Goal: Obtain resource: Download file/media

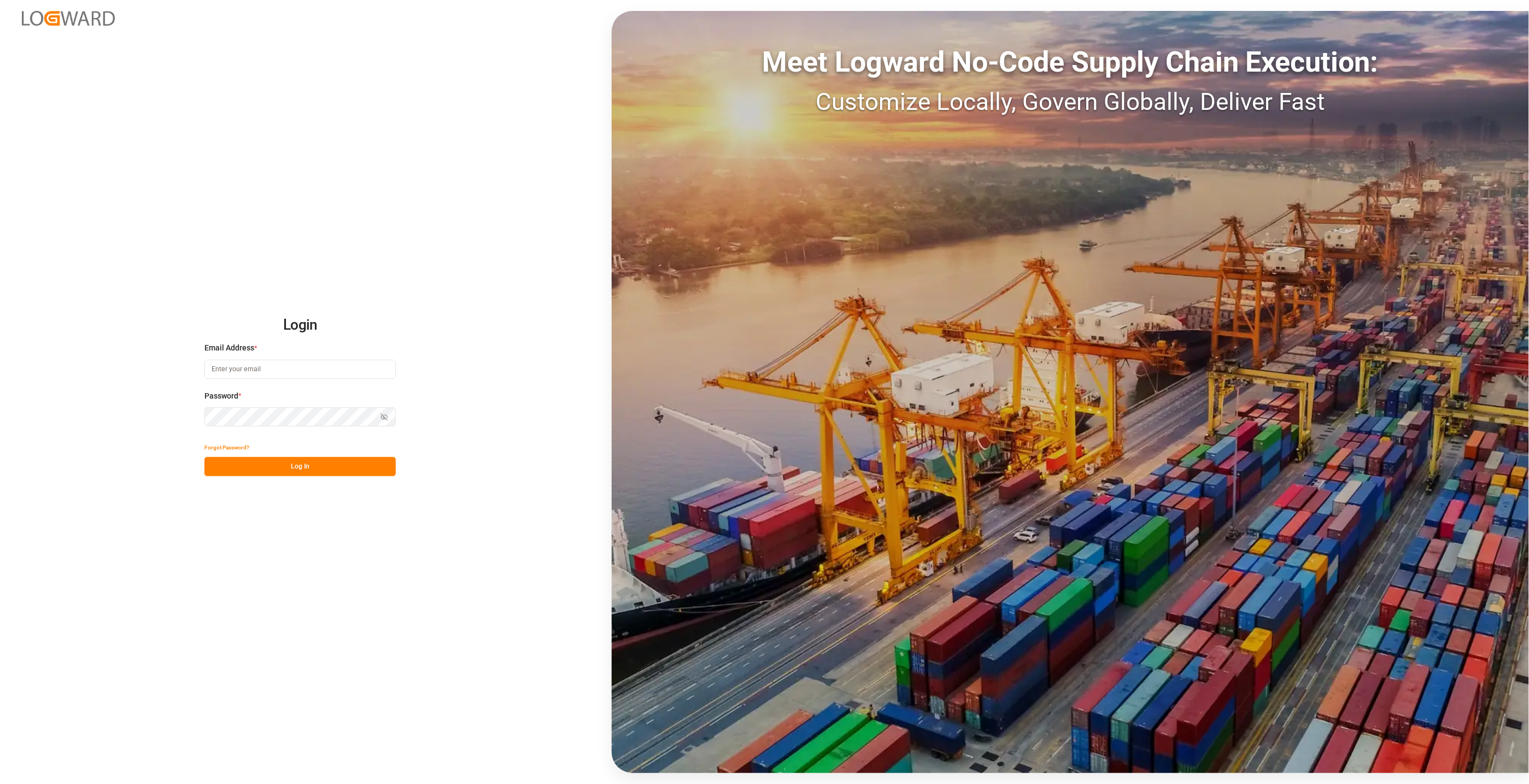
type input "[PERSON_NAME][EMAIL_ADDRESS][PERSON_NAME][DOMAIN_NAME]"
click at [273, 466] on button "Log In" at bounding box center [300, 466] width 191 height 19
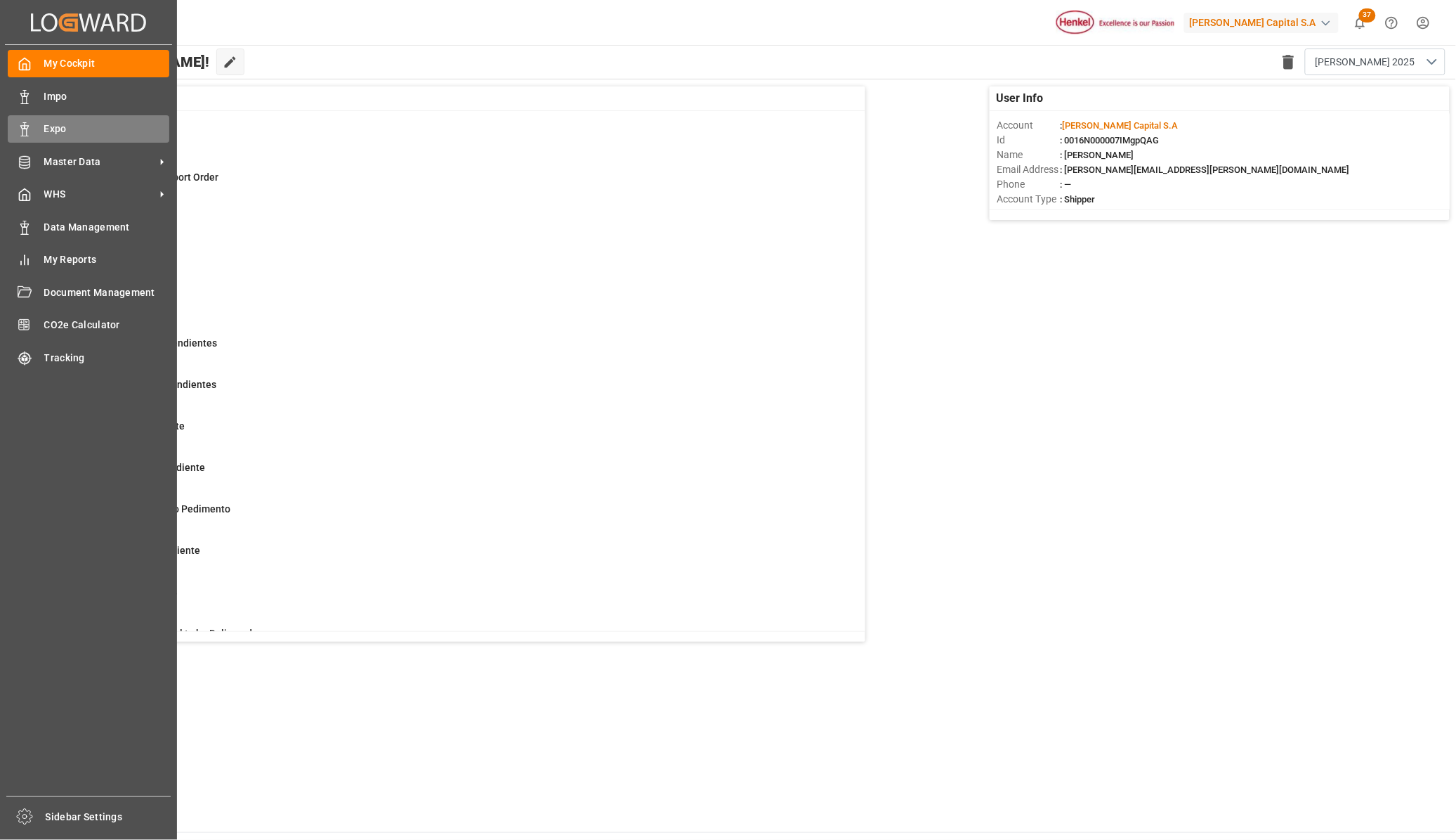
click at [53, 129] on span "Expo" at bounding box center [107, 128] width 126 height 14
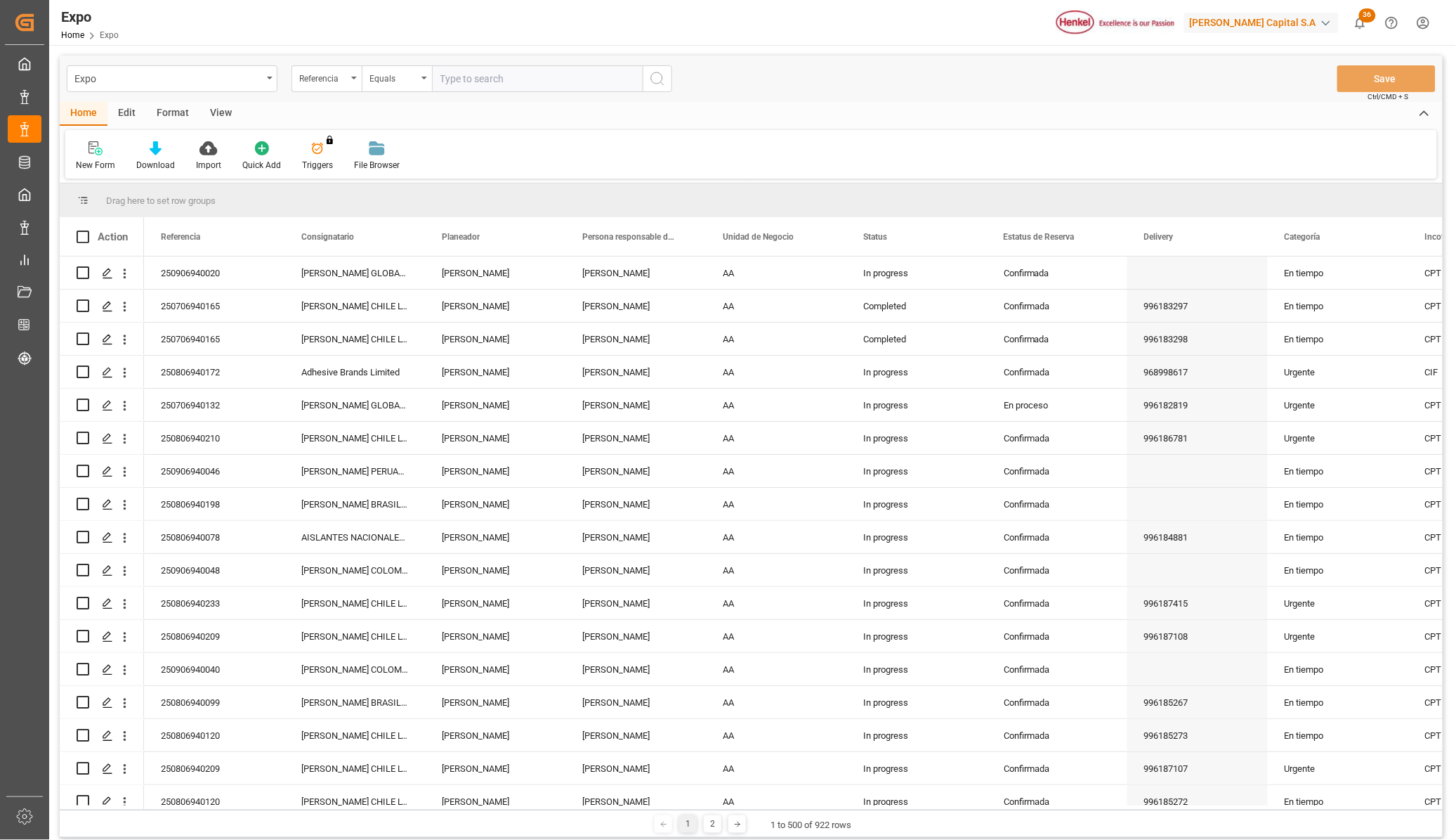
click at [120, 96] on div "Expo Referencia Equals Save Ctrl/CMD + S" at bounding box center [750, 79] width 1383 height 47
click at [124, 109] on div "Edit" at bounding box center [127, 114] width 39 height 24
click at [307, 164] on div "Configuration" at bounding box center [294, 165] width 53 height 13
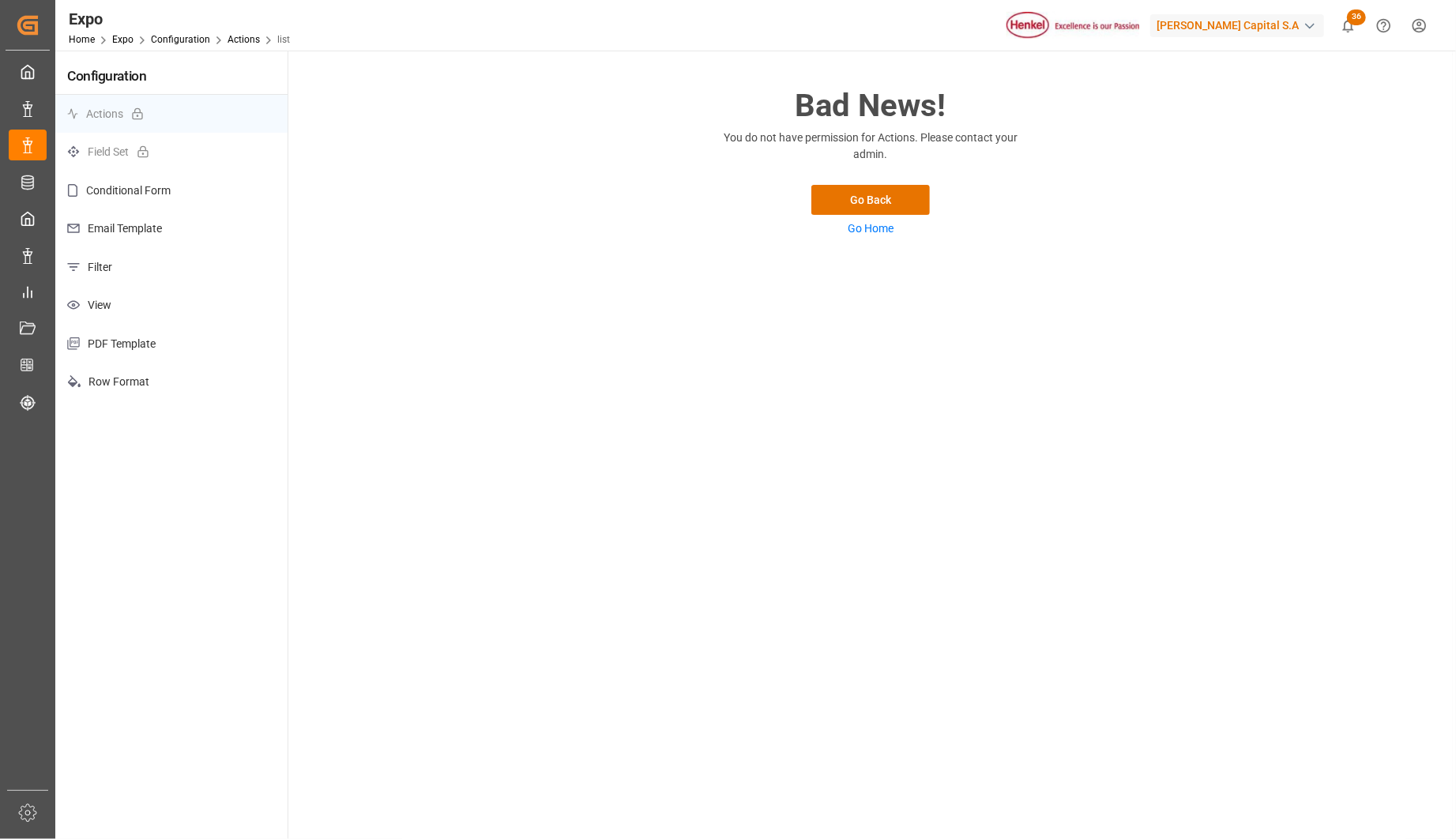
click at [122, 262] on p "Filter" at bounding box center [171, 267] width 233 height 39
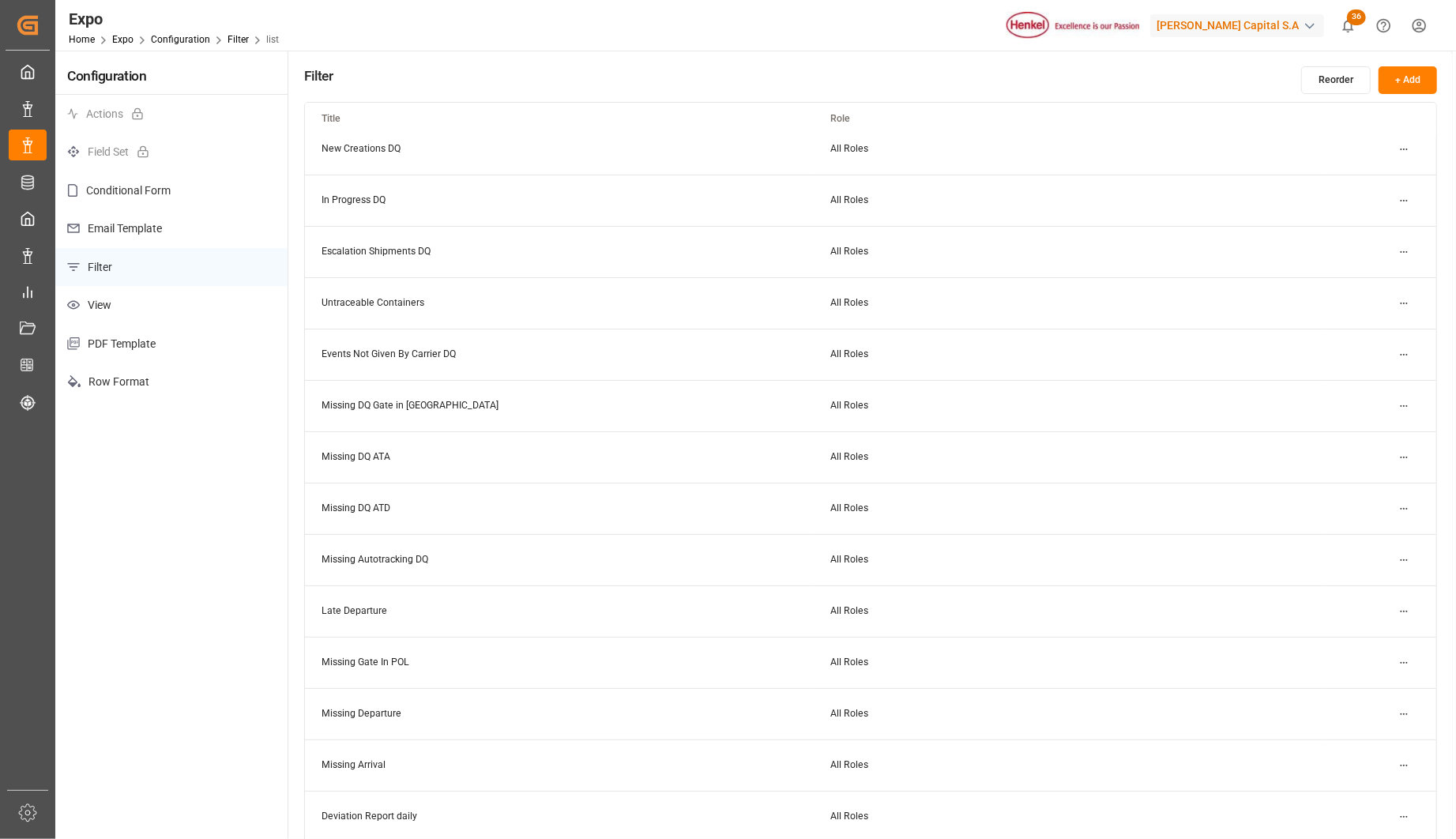
scroll to position [634, 0]
click at [106, 223] on p "Email Template" at bounding box center [171, 228] width 233 height 39
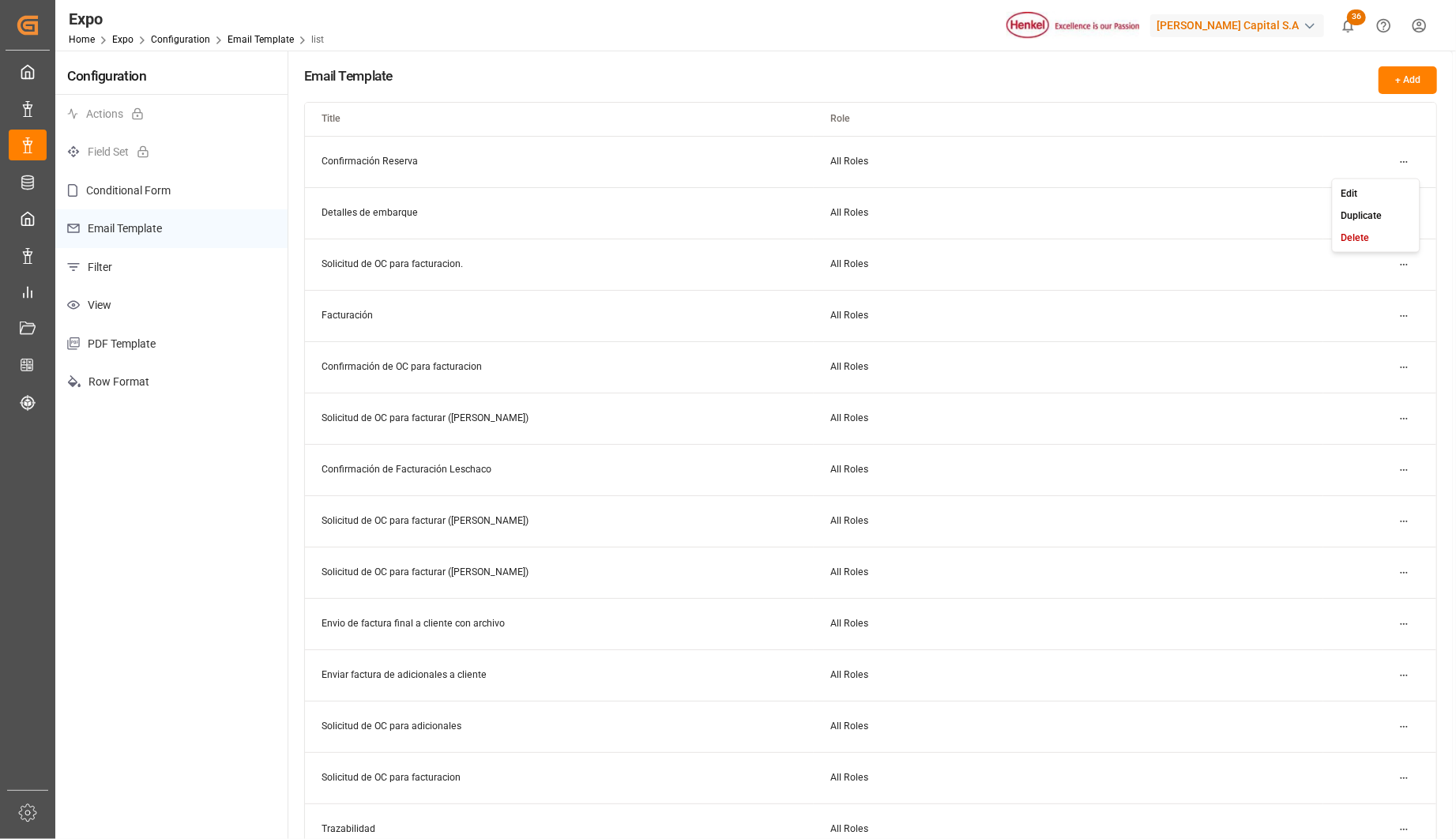
click at [1396, 161] on html "Created by potrace 1.15, written by Peter Selinger 2001-2017 Created by potrace…" at bounding box center [728, 420] width 1456 height 839
click at [1338, 190] on div "Edit" at bounding box center [1375, 193] width 82 height 22
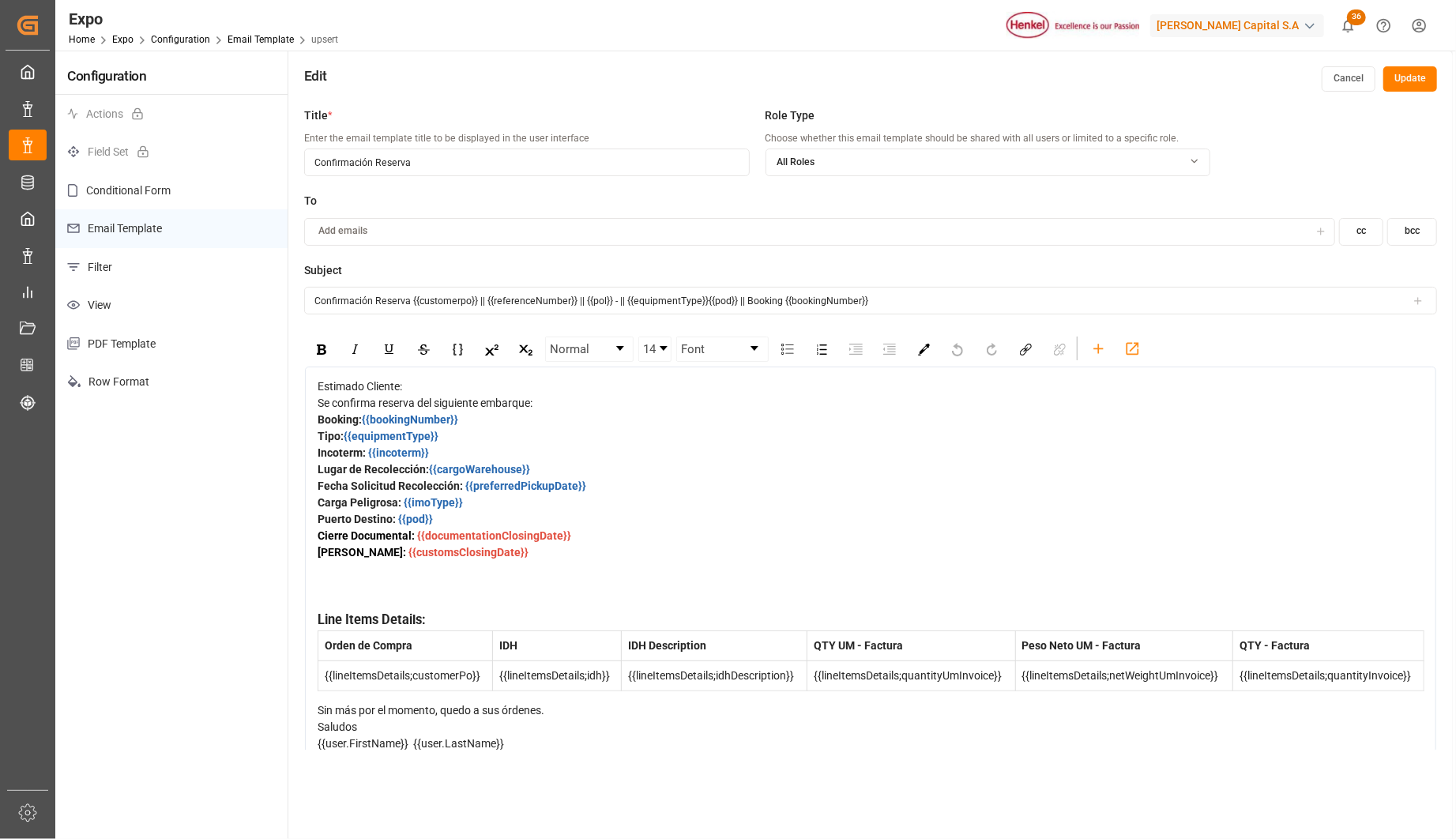
click at [1370, 227] on button "cc" at bounding box center [1362, 232] width 45 height 27
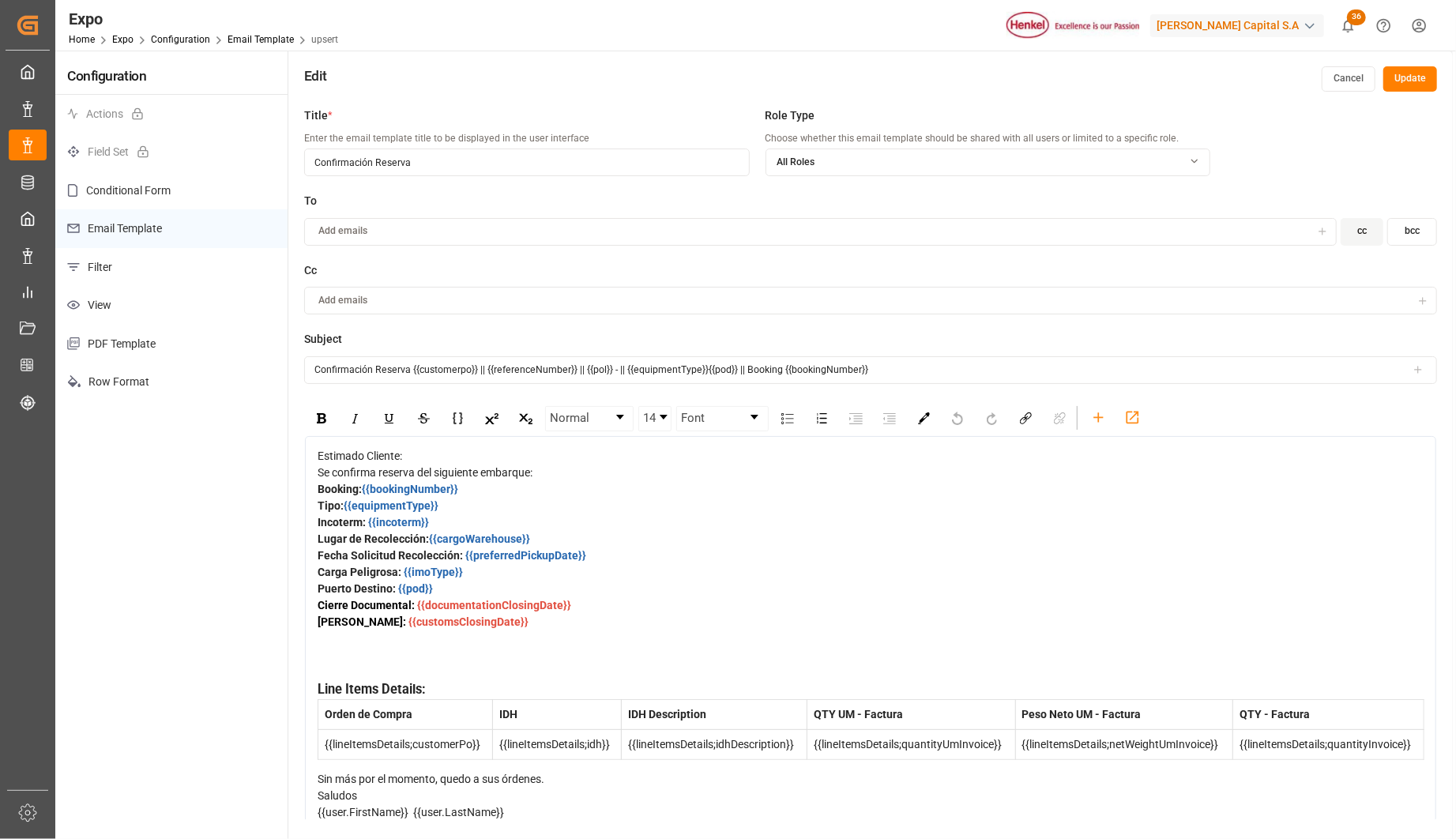
click at [1412, 229] on button "bcc" at bounding box center [1412, 232] width 50 height 27
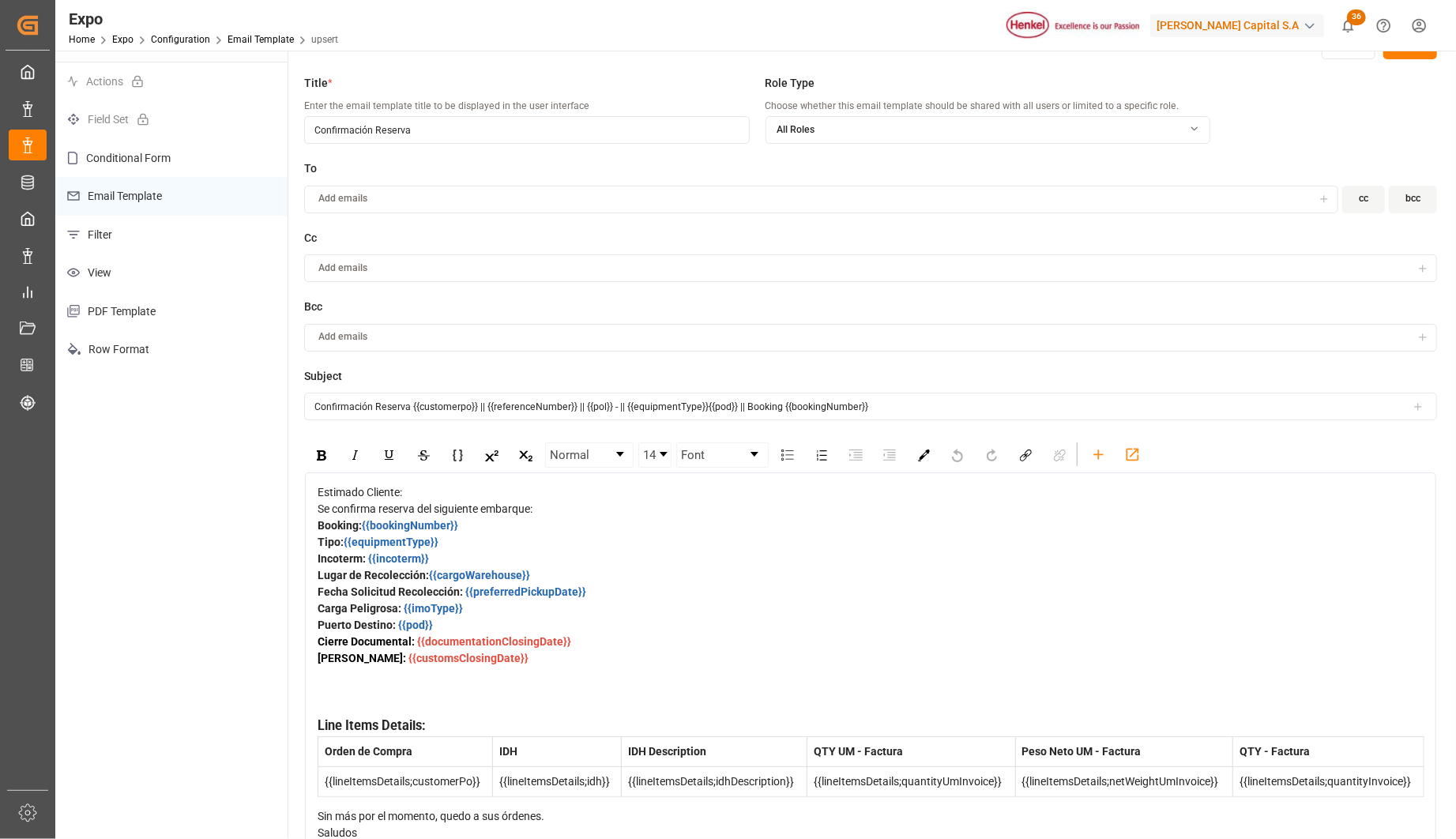
scroll to position [15, 0]
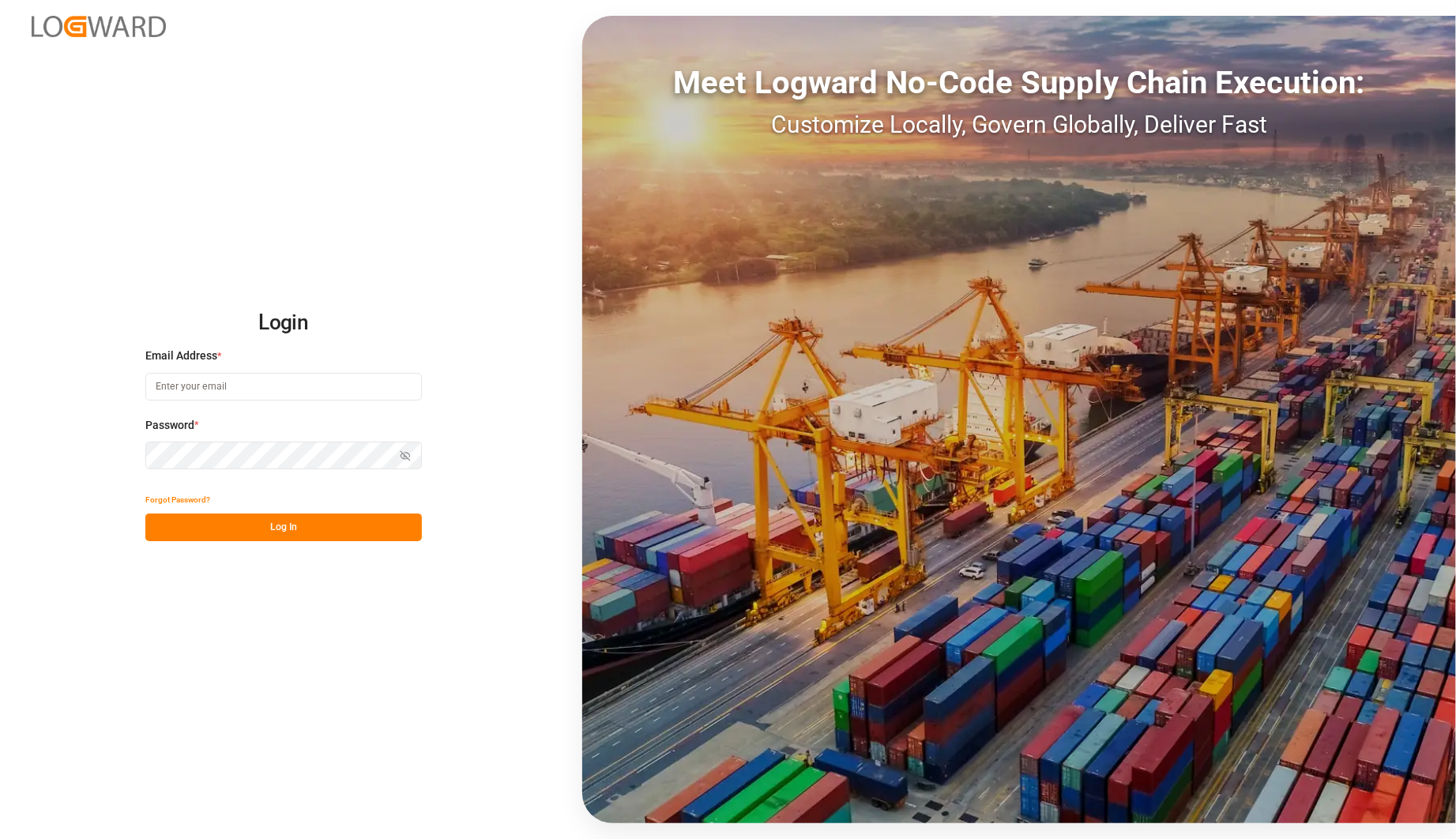
type input "[PERSON_NAME][EMAIL_ADDRESS][PERSON_NAME][DOMAIN_NAME]"
click at [311, 306] on h2 "Login" at bounding box center [283, 323] width 276 height 51
click at [249, 527] on button "Log In" at bounding box center [283, 528] width 276 height 27
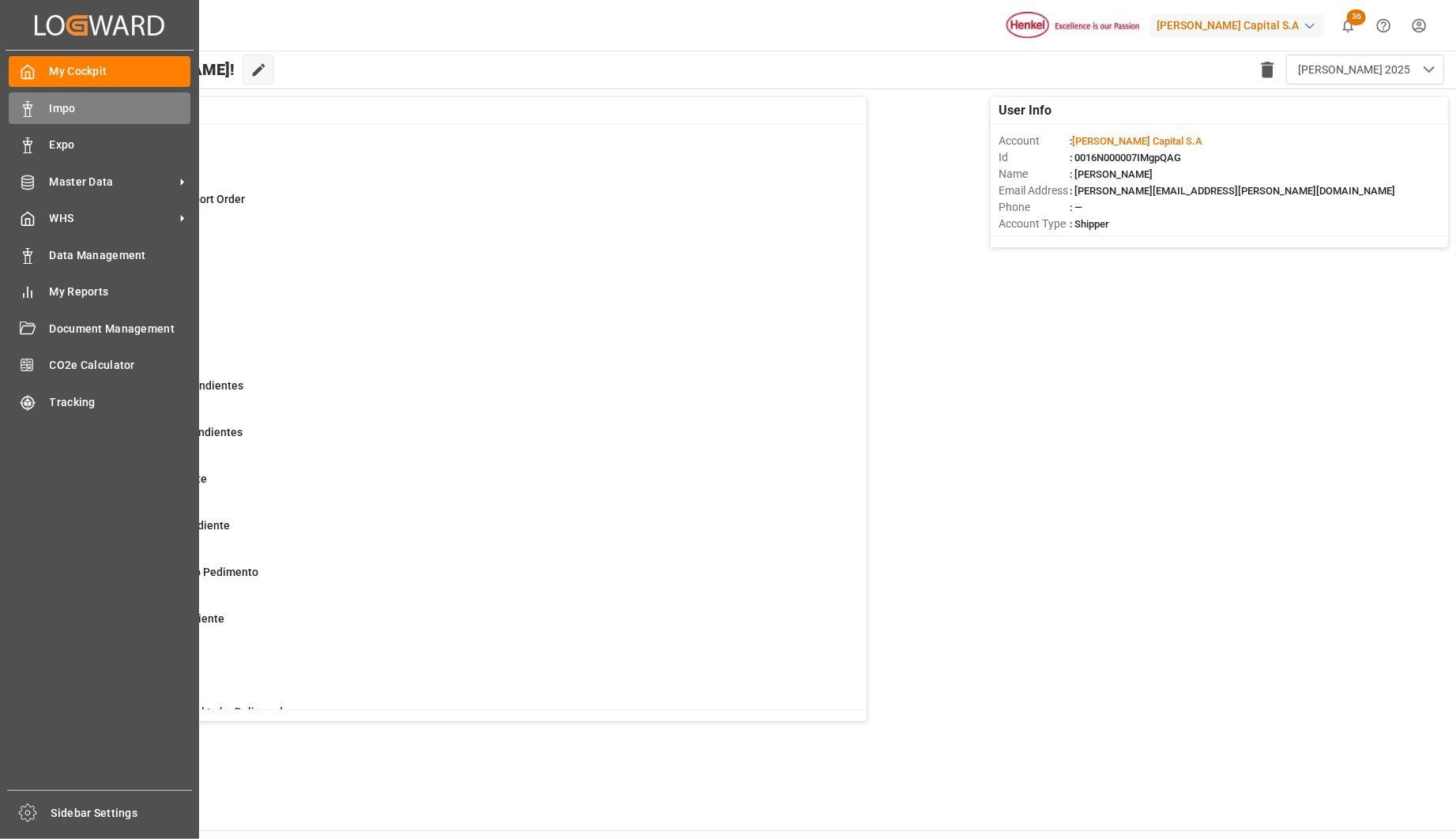
click at [45, 115] on div "Impo Impo" at bounding box center [100, 108] width 182 height 31
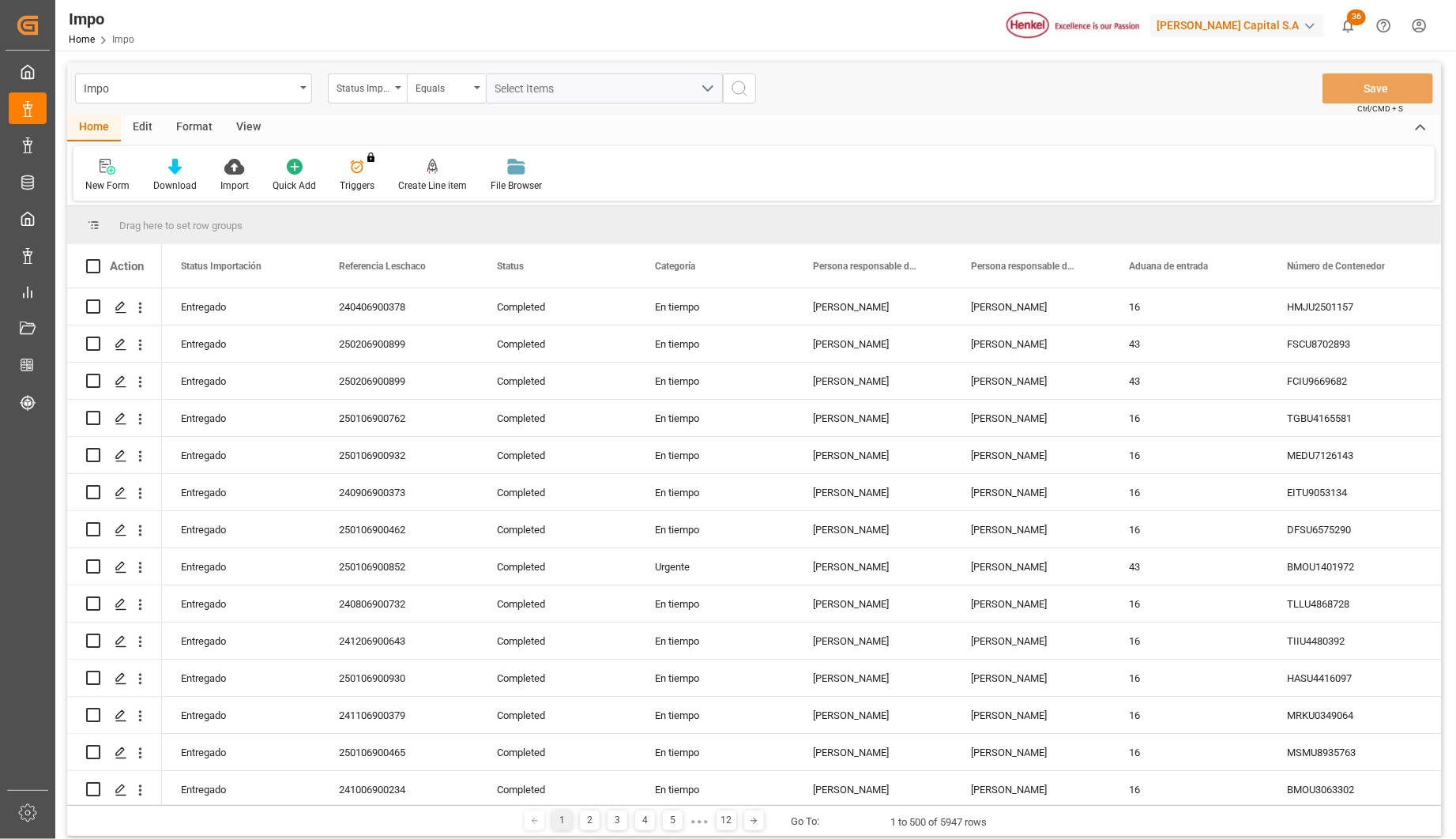
click at [185, 127] on div "Format" at bounding box center [195, 128] width 60 height 27
click at [233, 118] on div "View" at bounding box center [249, 128] width 48 height 27
click at [184, 124] on div "Format" at bounding box center [195, 128] width 60 height 27
click at [145, 122] on div "Edit" at bounding box center [142, 128] width 44 height 27
click at [95, 127] on div "Home" at bounding box center [94, 128] width 54 height 27
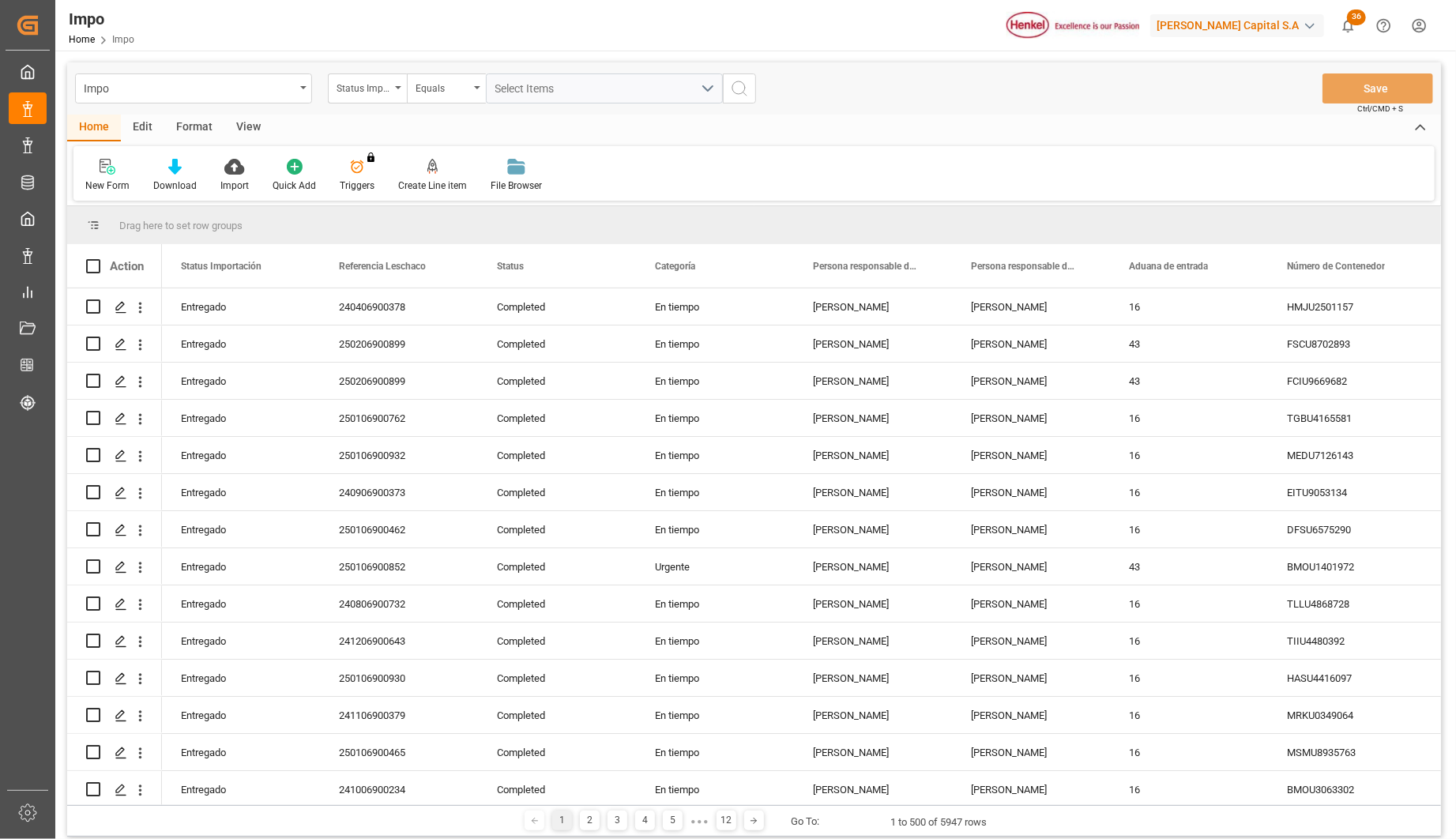
click at [198, 125] on div "Format" at bounding box center [195, 128] width 60 height 27
click at [104, 125] on div "Home" at bounding box center [94, 128] width 54 height 27
click at [156, 96] on div "Impo" at bounding box center [190, 87] width 211 height 20
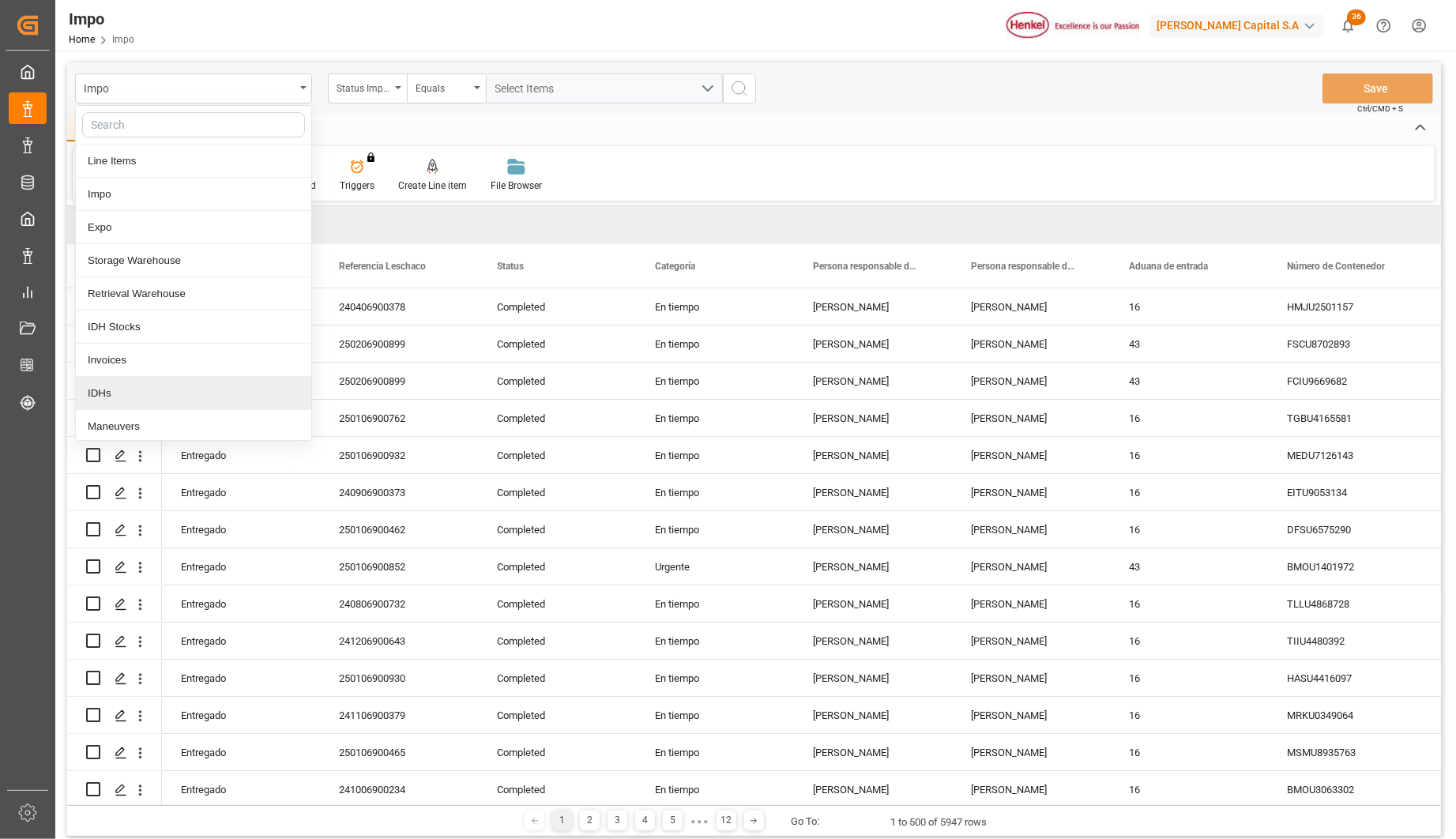
click at [128, 389] on div "IDHs" at bounding box center [193, 393] width 235 height 33
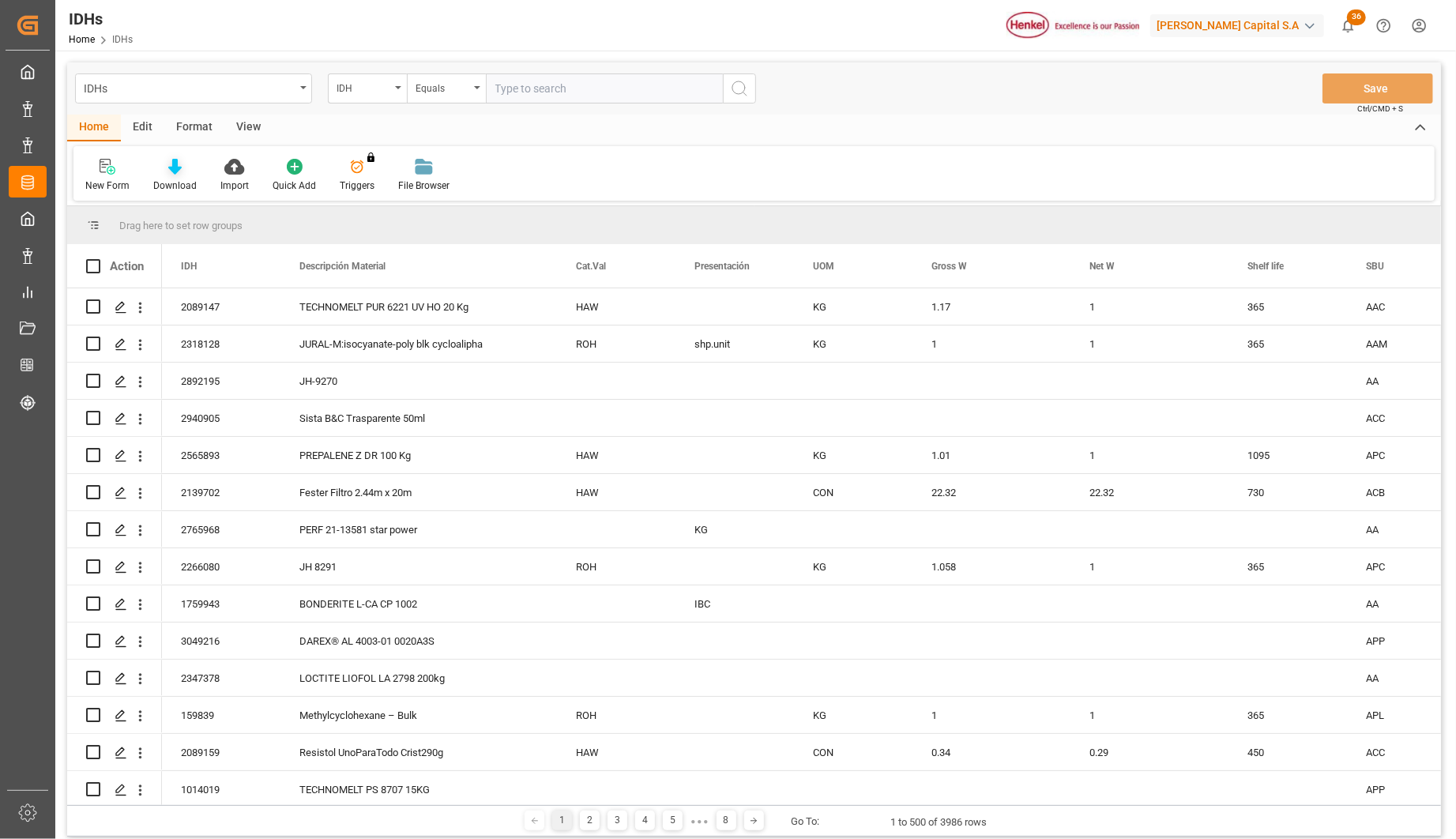
click at [175, 175] on div "Download" at bounding box center [175, 175] width 67 height 35
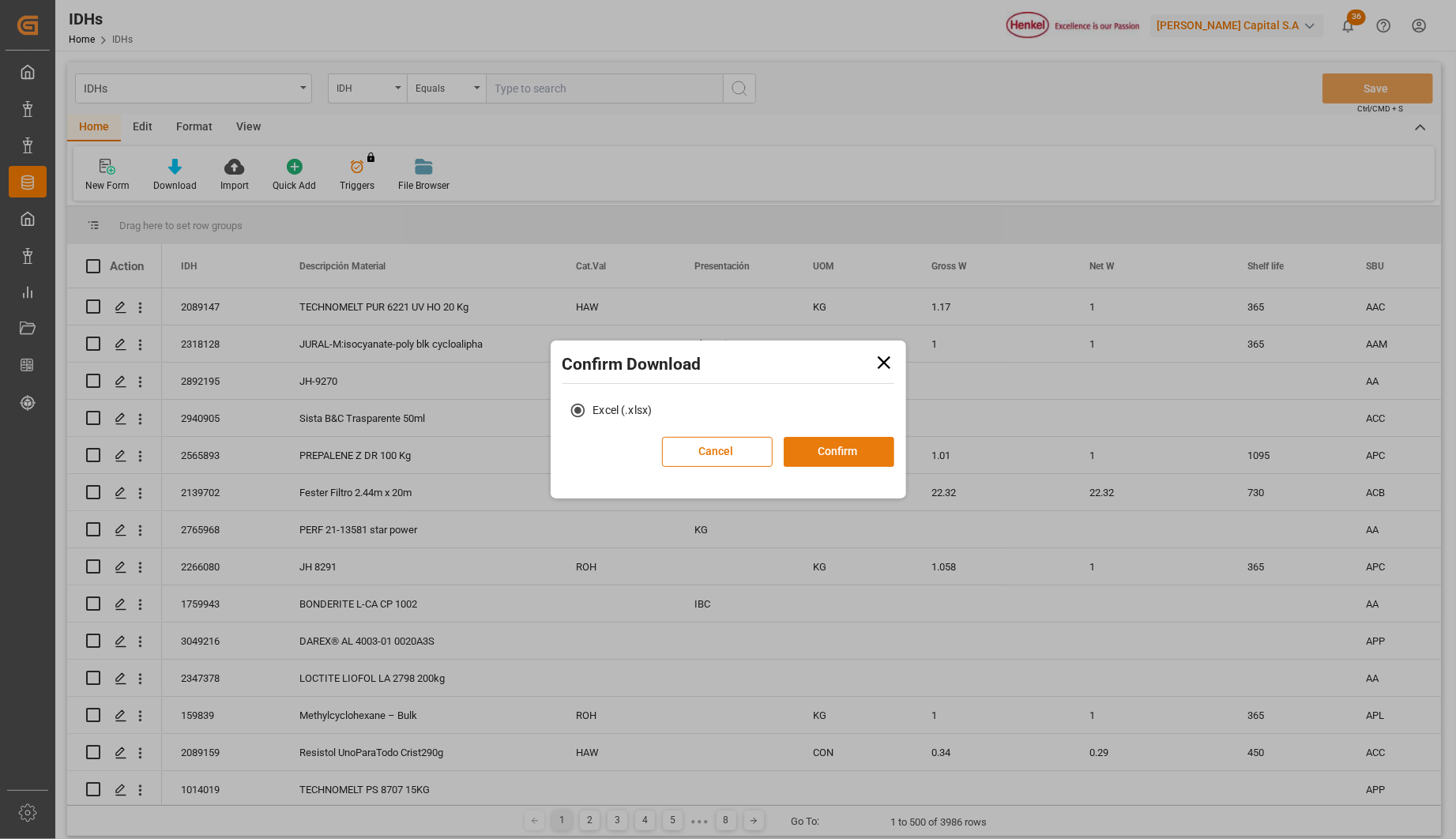
click at [826, 438] on button "Confirm" at bounding box center [839, 451] width 111 height 30
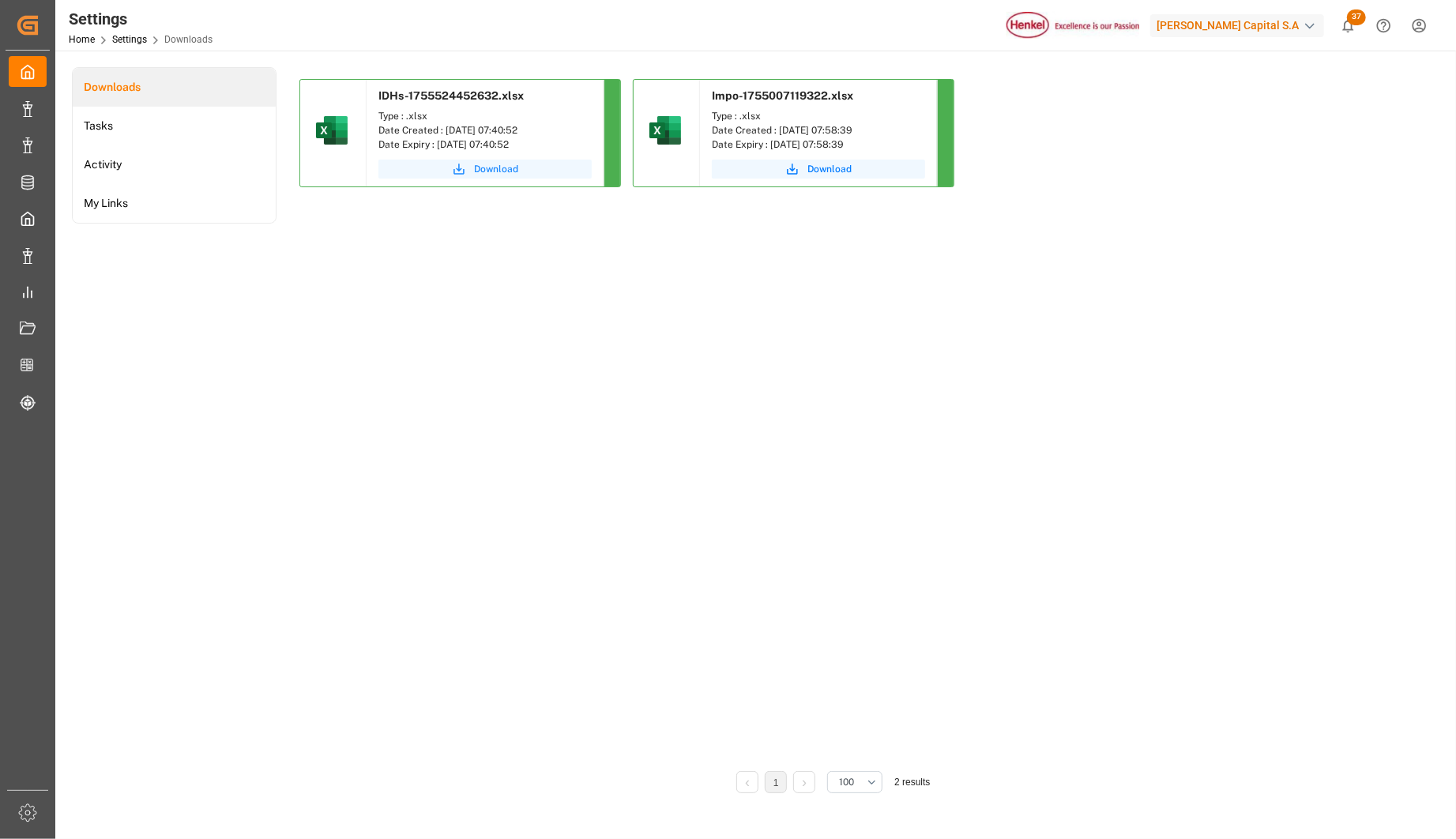
click at [482, 166] on span "Download" at bounding box center [497, 169] width 45 height 15
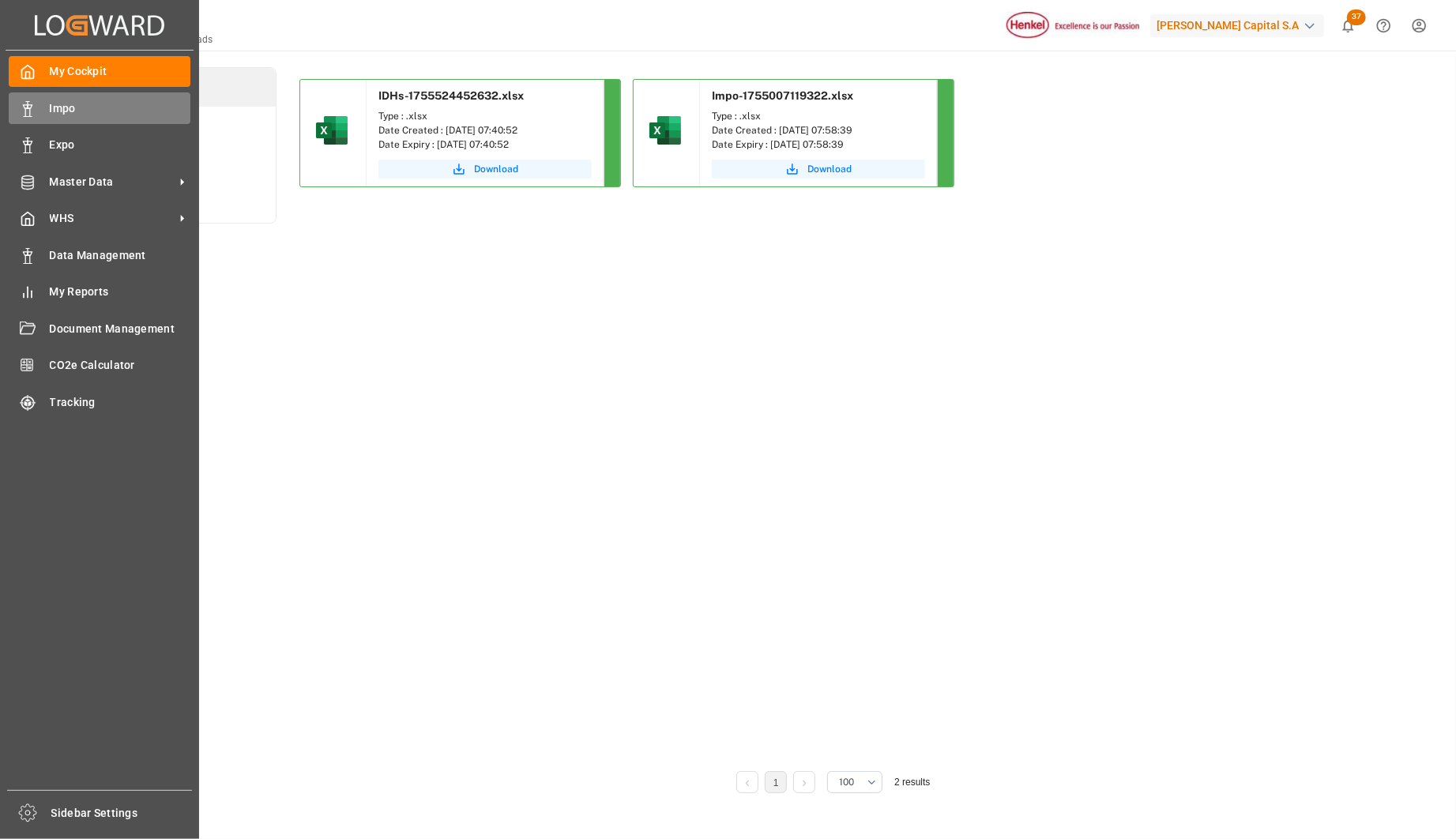
click at [50, 105] on span "Impo" at bounding box center [120, 108] width 142 height 16
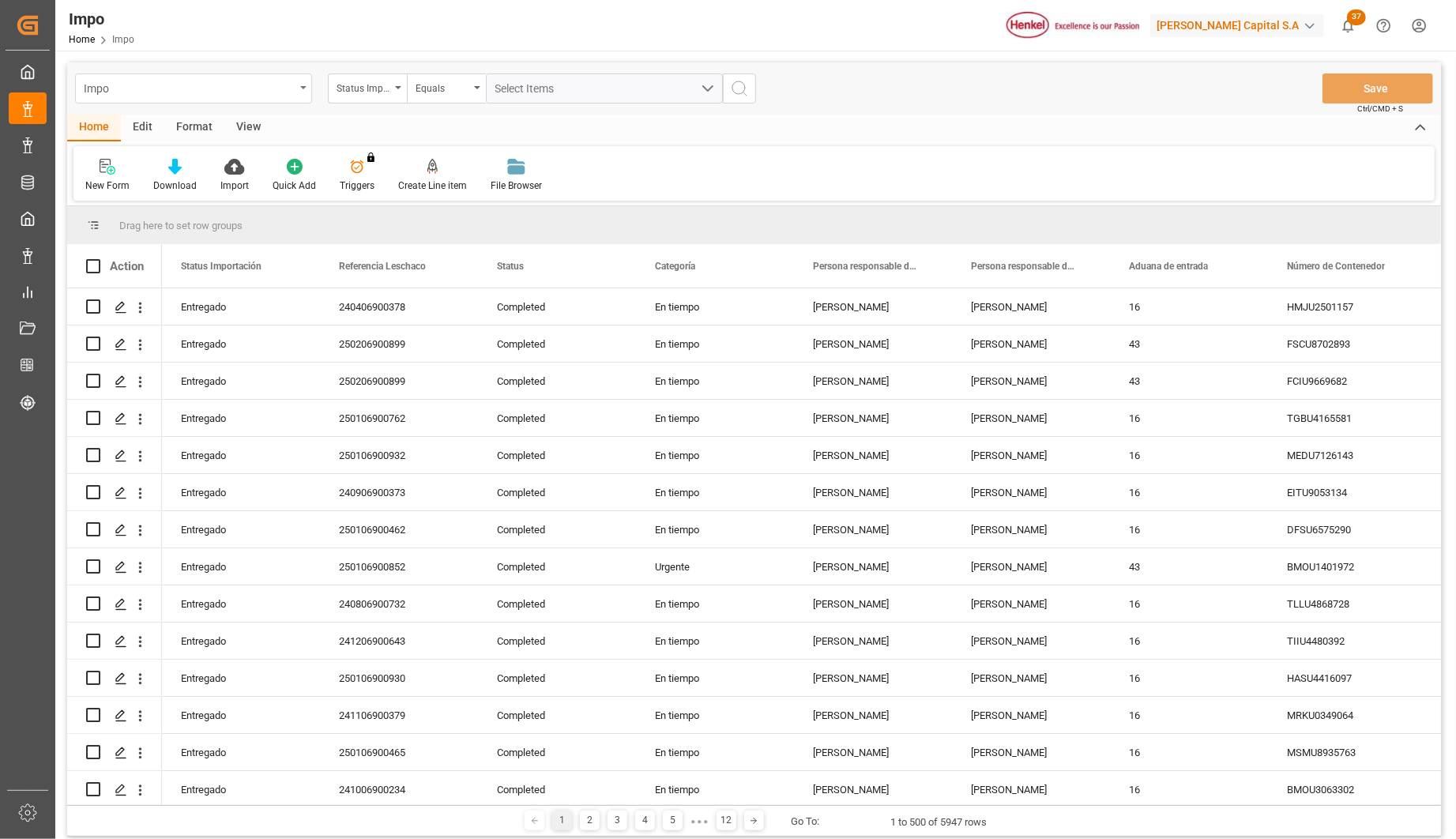
click at [301, 83] on div "Impo" at bounding box center [193, 88] width 237 height 30
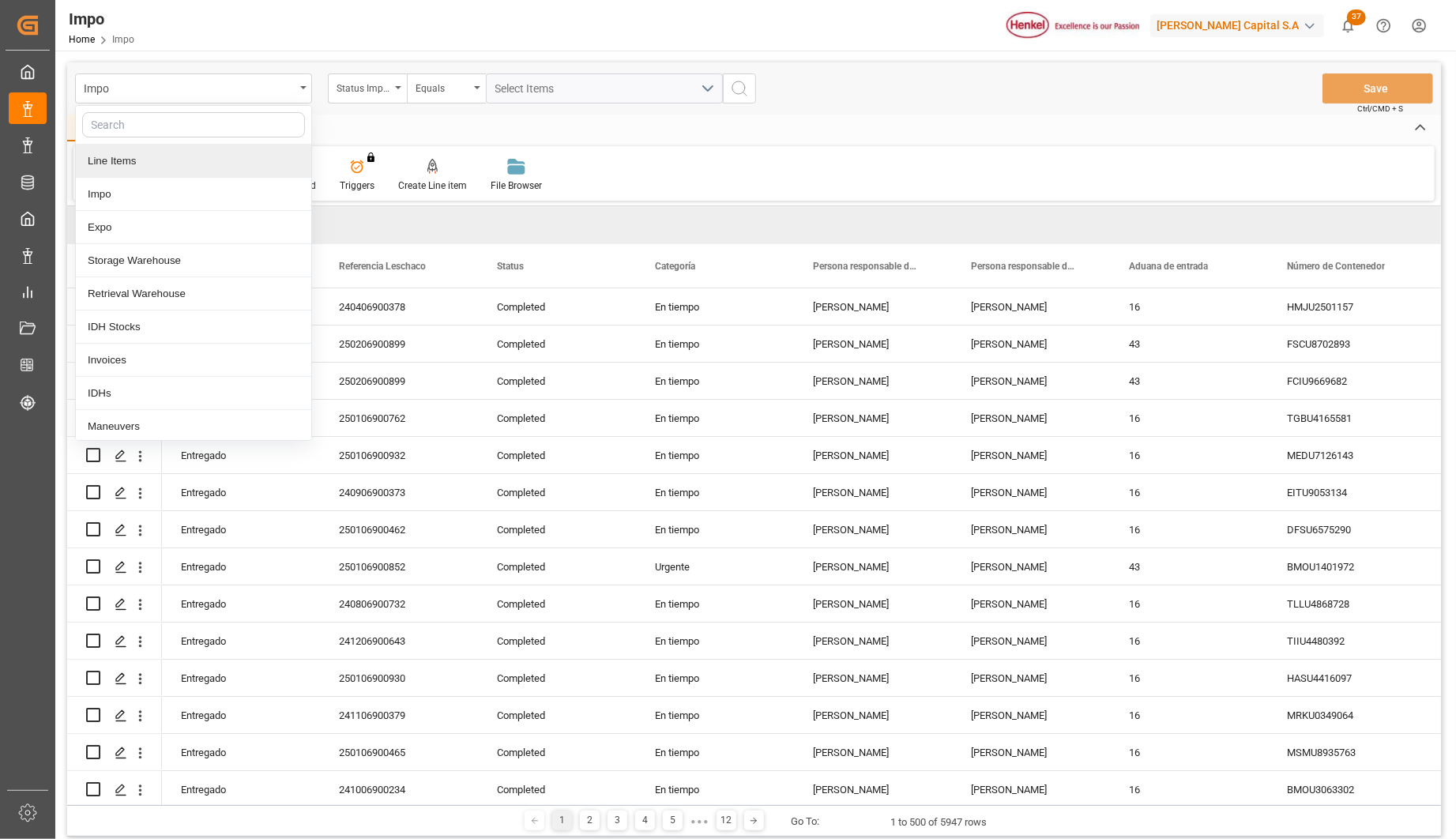
click at [140, 154] on div "Line Items" at bounding box center [193, 161] width 235 height 33
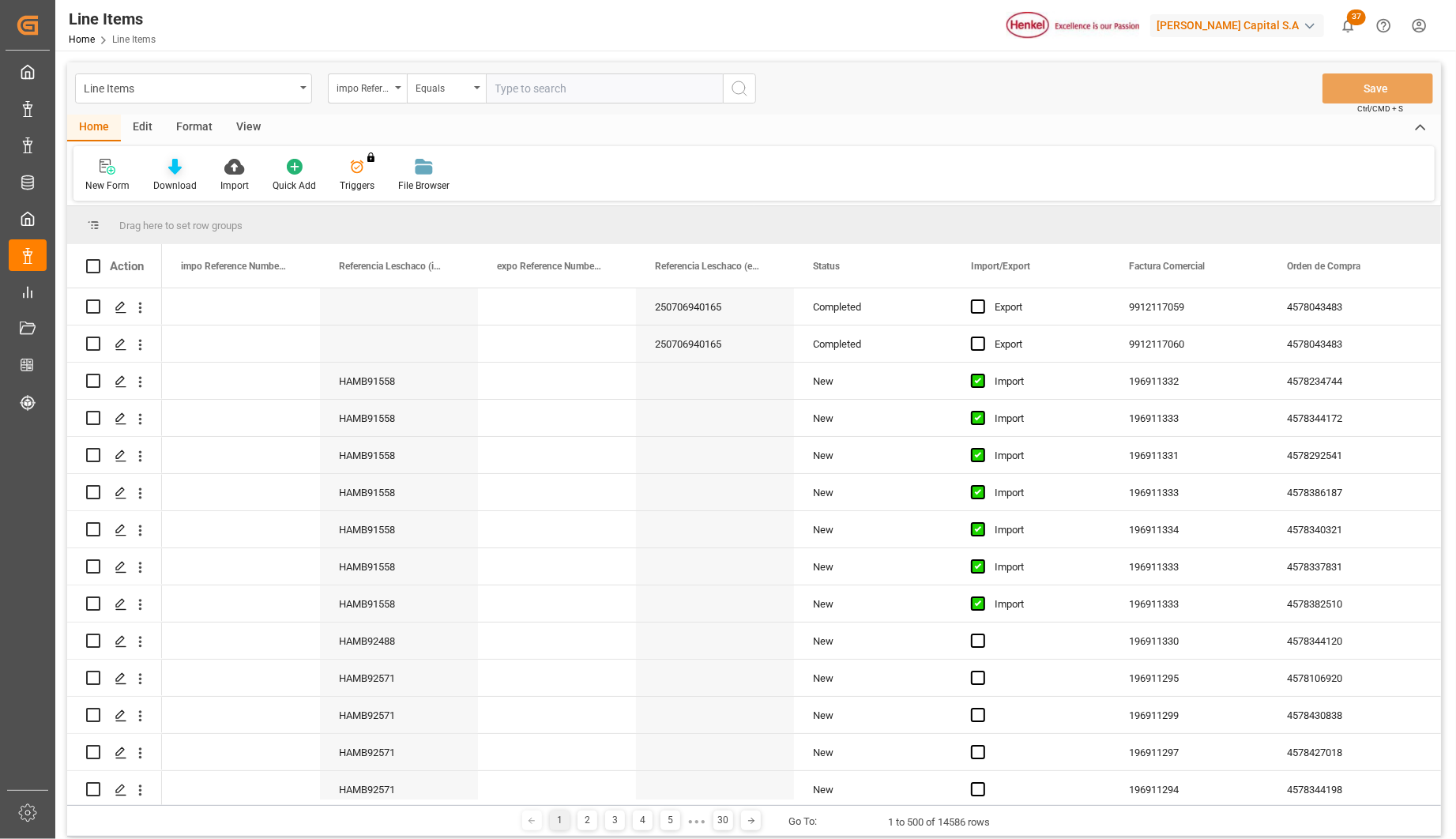
click at [177, 176] on div "Download" at bounding box center [175, 175] width 67 height 35
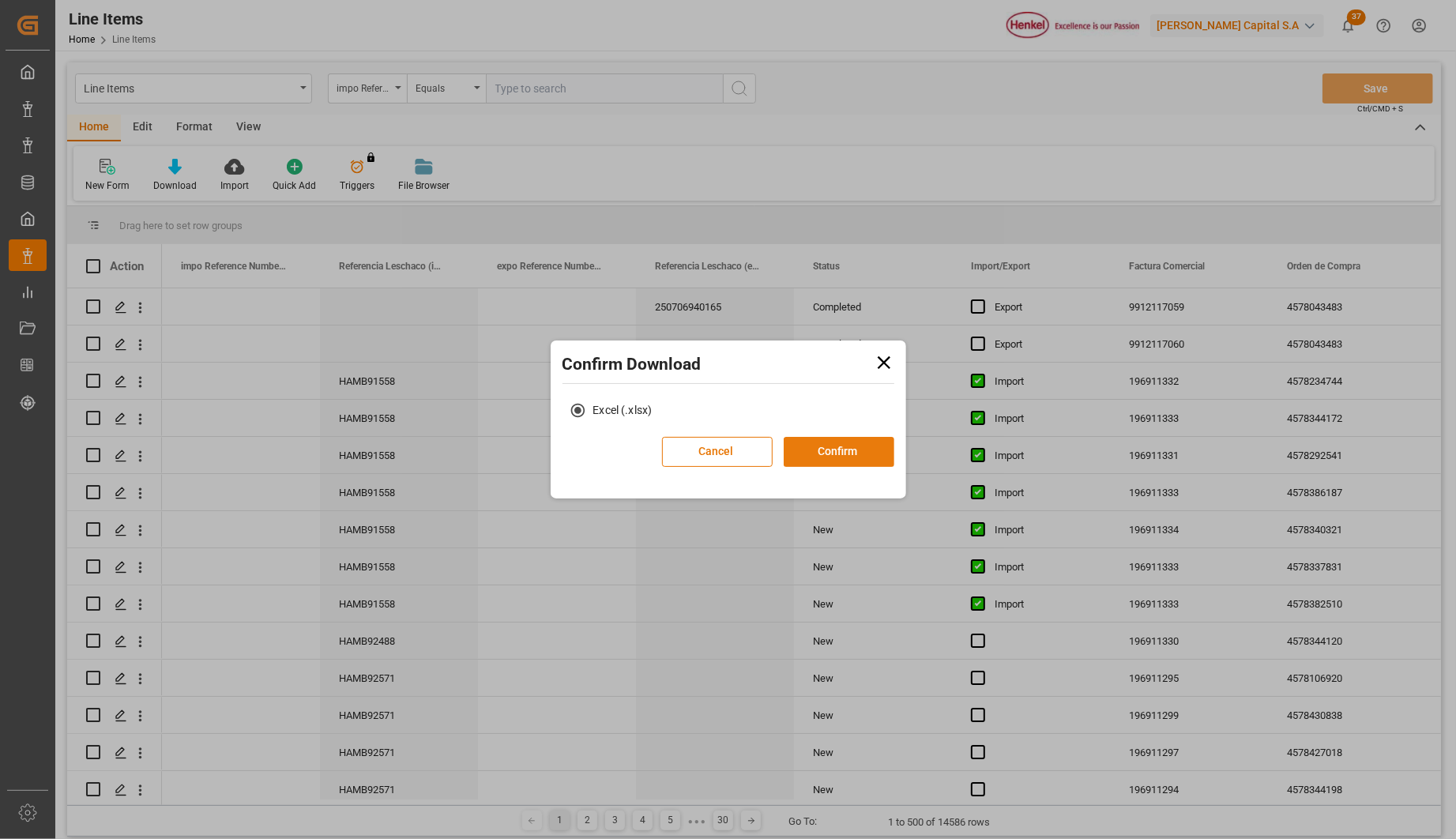
click at [866, 450] on button "Confirm" at bounding box center [839, 451] width 111 height 30
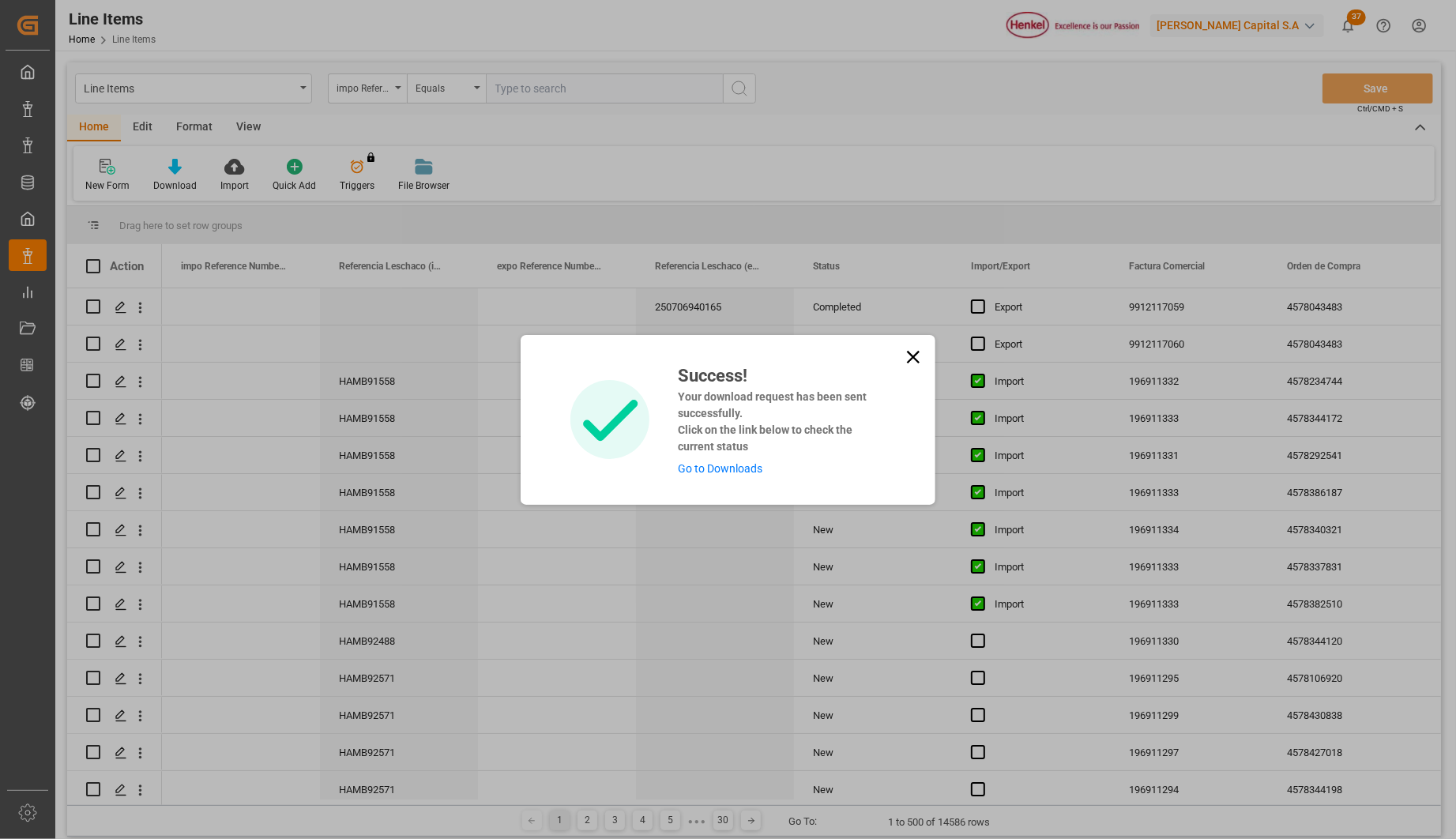
click at [910, 359] on icon at bounding box center [913, 356] width 13 height 13
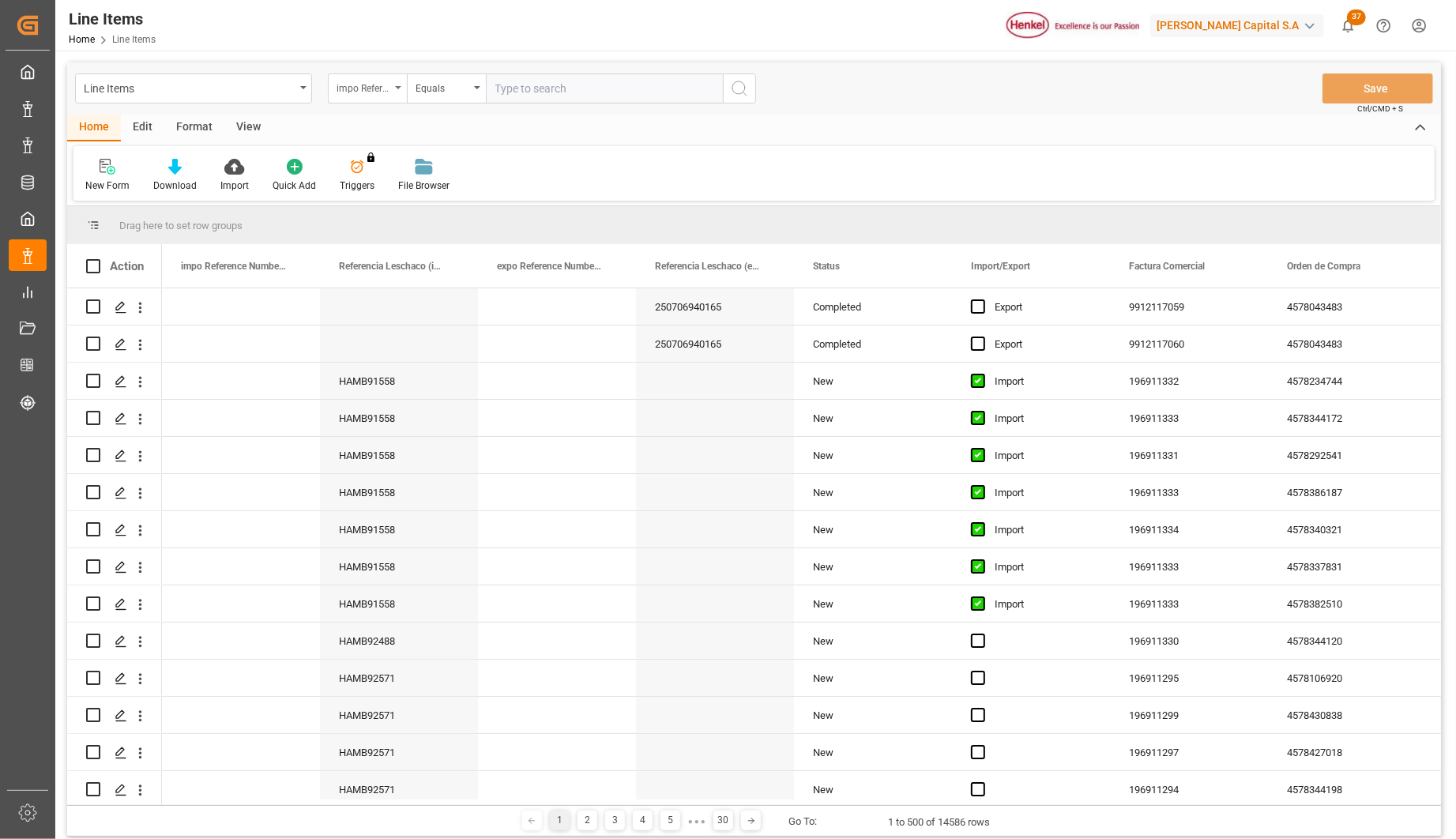
click at [401, 85] on div "impo Reference Number WF" at bounding box center [367, 88] width 79 height 30
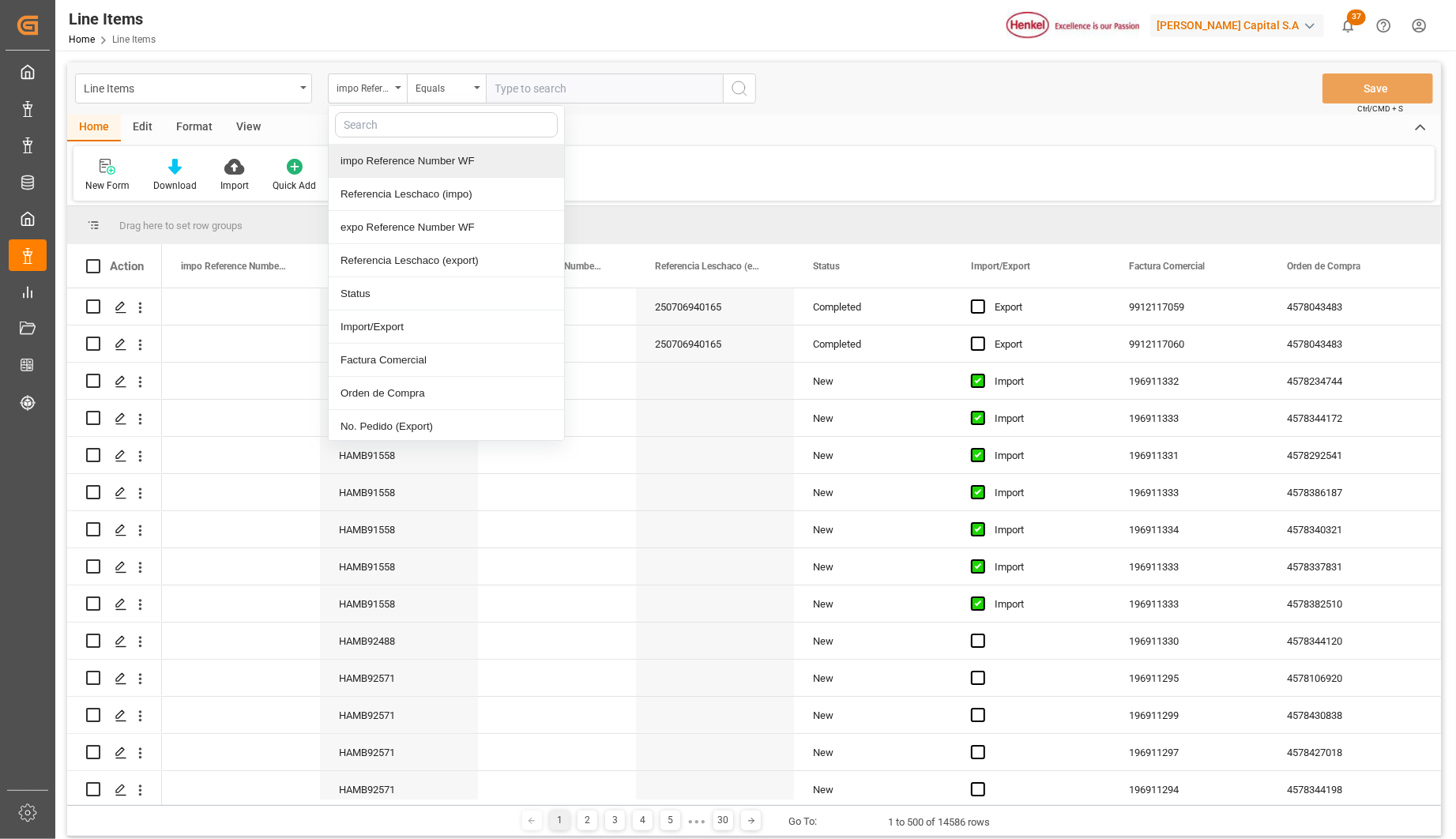
click at [375, 126] on input "text" at bounding box center [446, 124] width 223 height 25
type input "IDH"
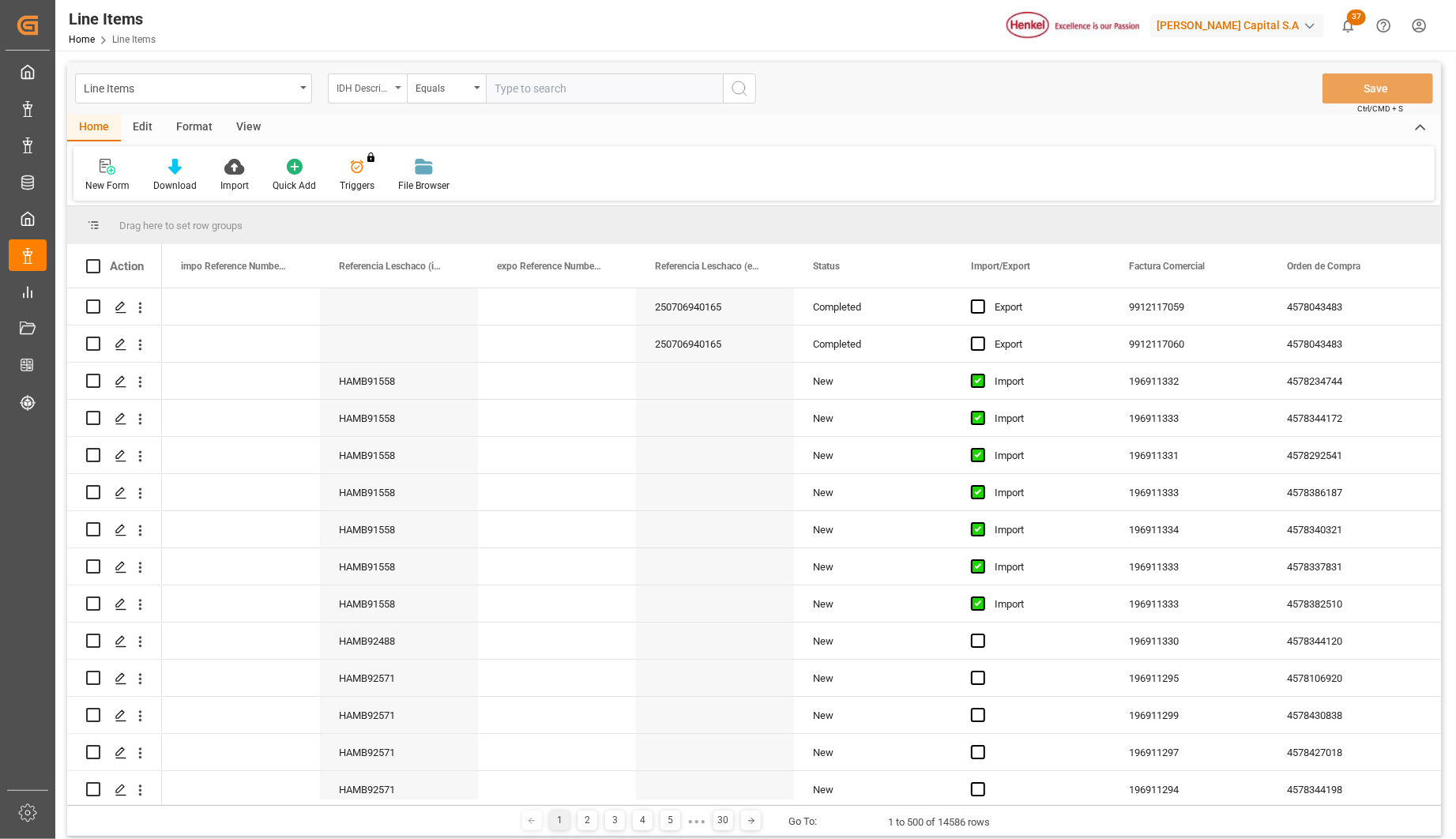
click at [393, 91] on div "IDH Description" at bounding box center [367, 88] width 79 height 30
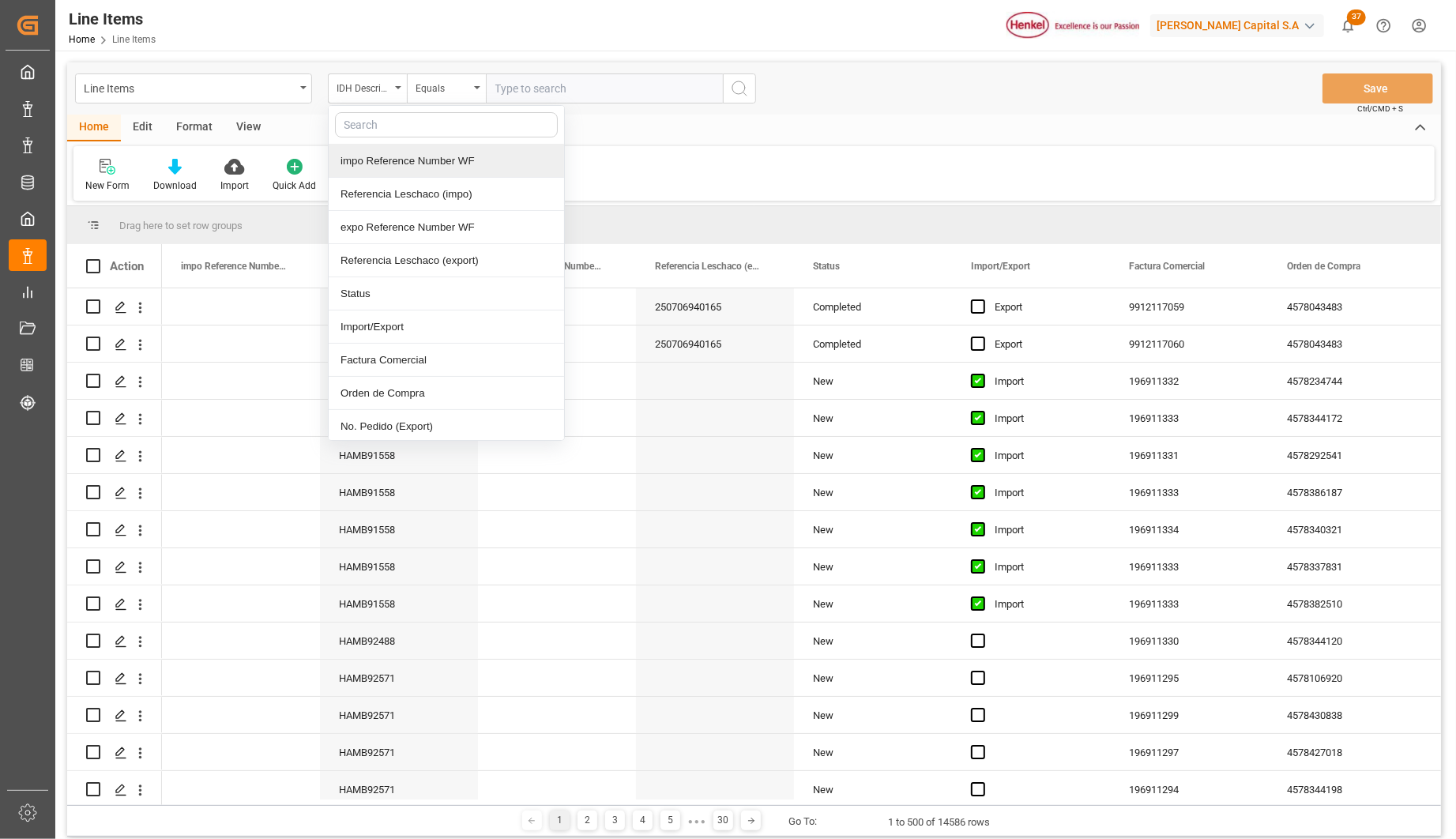
click at [366, 127] on input "text" at bounding box center [446, 124] width 223 height 25
type input "IDH"
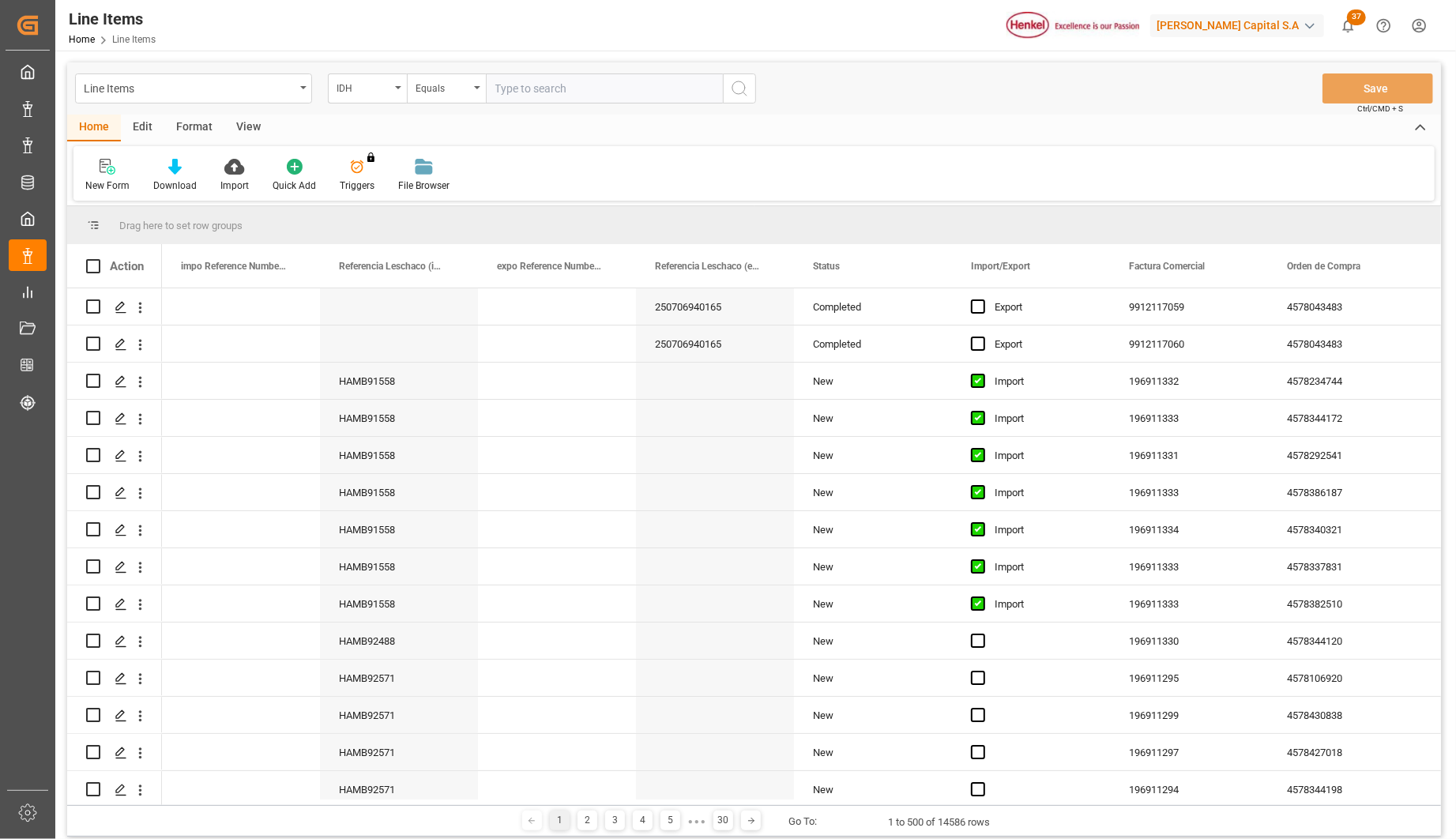
click at [528, 92] on input "text" at bounding box center [604, 88] width 237 height 30
click at [522, 84] on input "text" at bounding box center [604, 88] width 237 height 30
paste input "995868"
type input "995868"
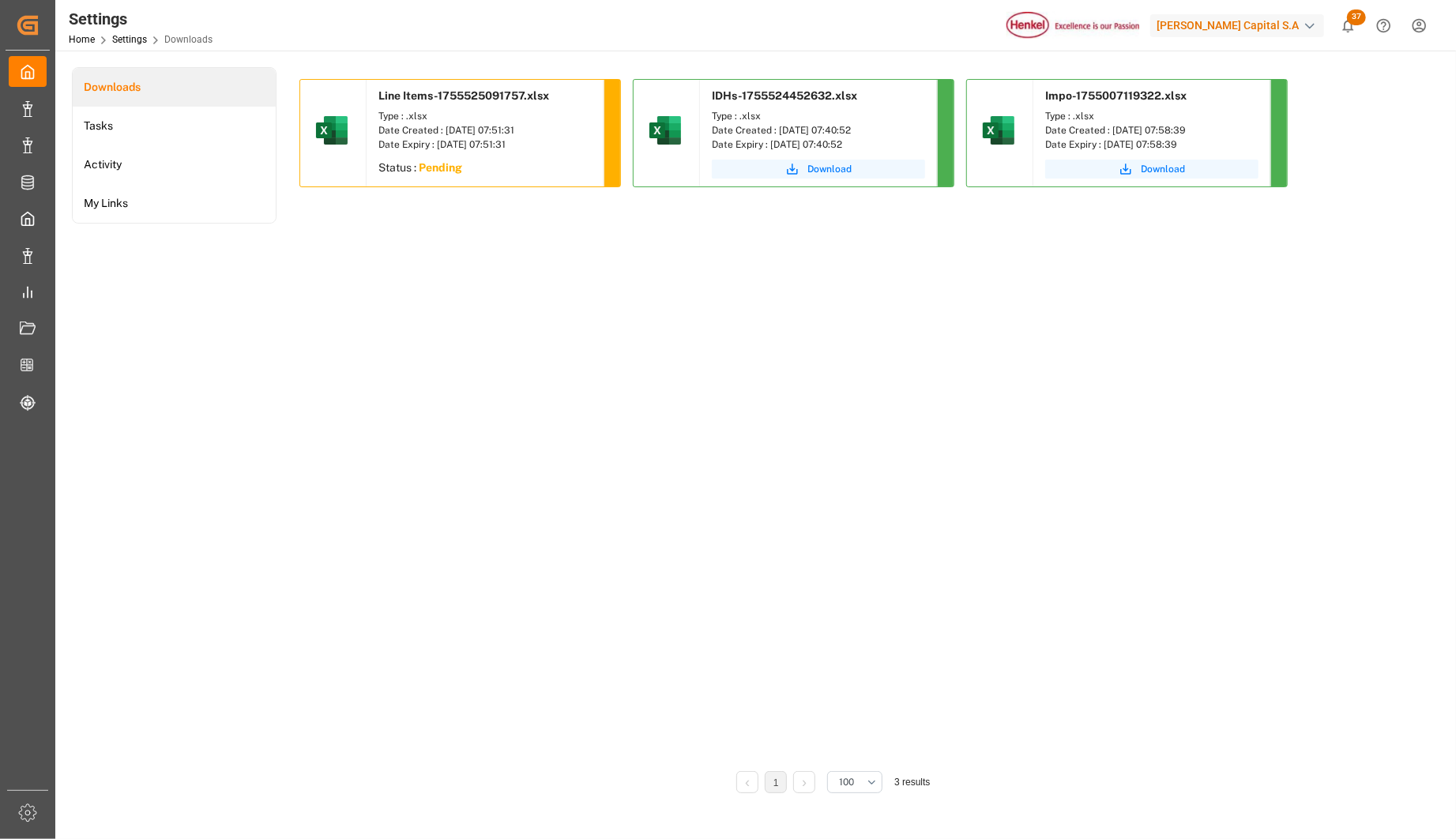
click at [471, 231] on div "Line Items-1755525091757.xlsx Type : .xlsx Date Created : [DATE] 07:51:31 Date …" at bounding box center [833, 420] width 1068 height 681
